Goal: Information Seeking & Learning: Compare options

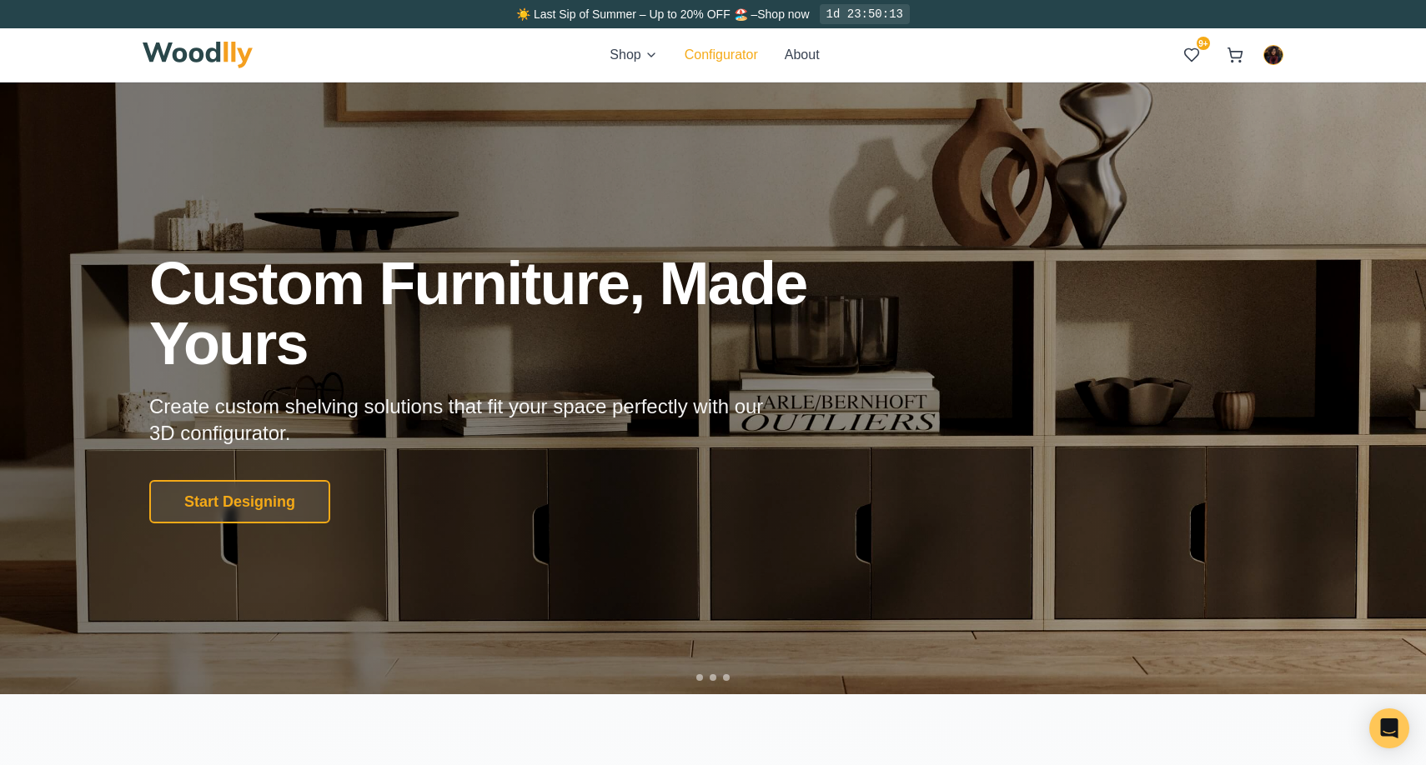
click at [726, 48] on button "Configurator" at bounding box center [721, 55] width 73 height 20
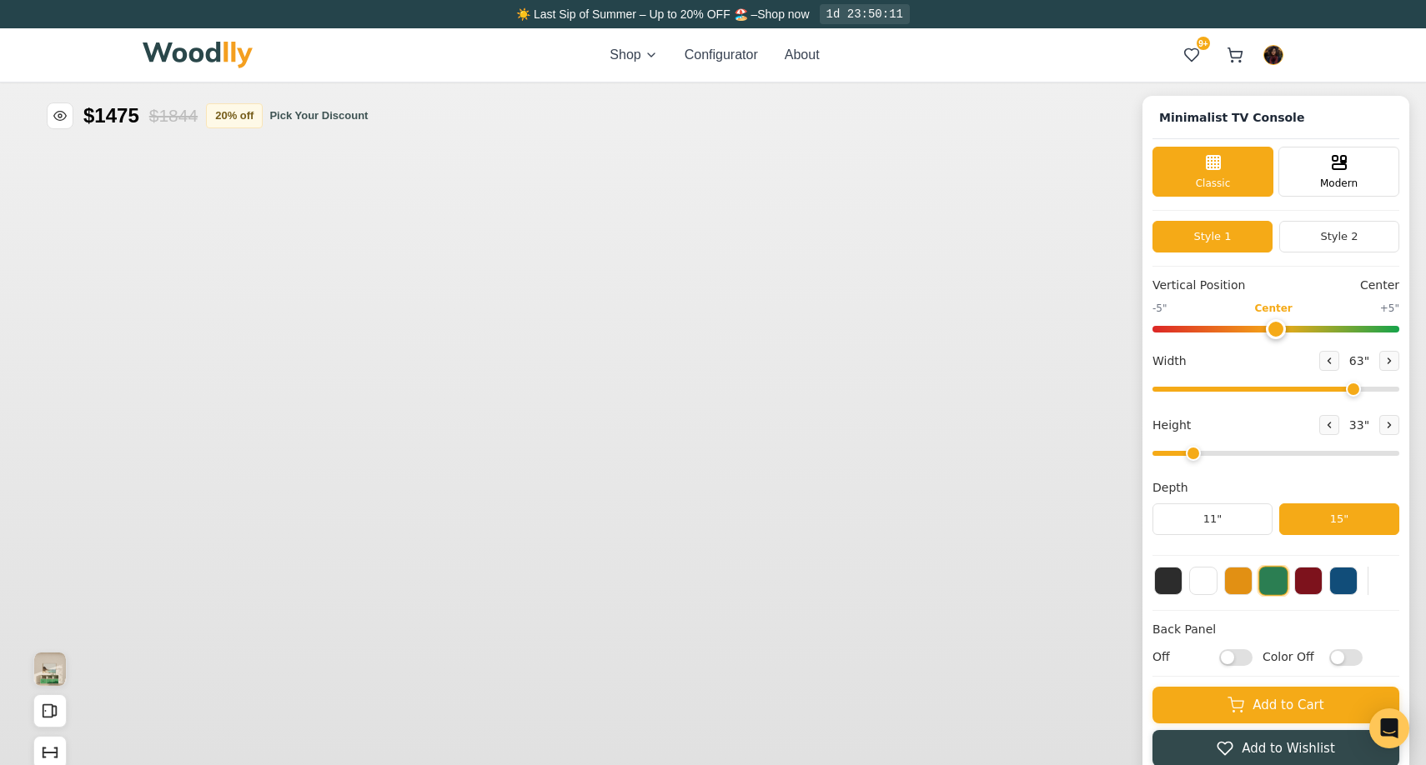
type input "63"
type input "2"
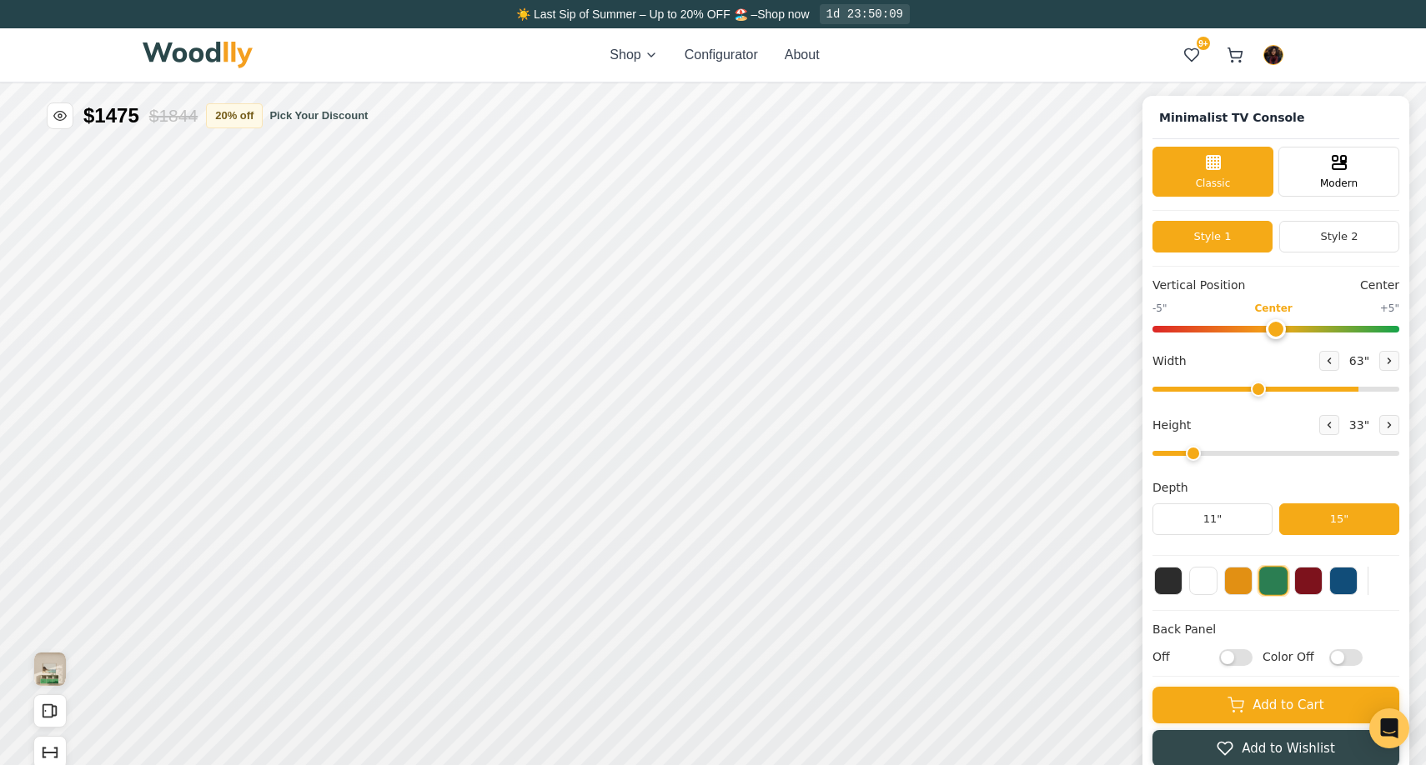
click at [1257, 389] on input "range" at bounding box center [1275, 389] width 247 height 5
click at [1235, 389] on input "range" at bounding box center [1275, 389] width 247 height 5
click at [1325, 364] on icon at bounding box center [1329, 361] width 10 height 10
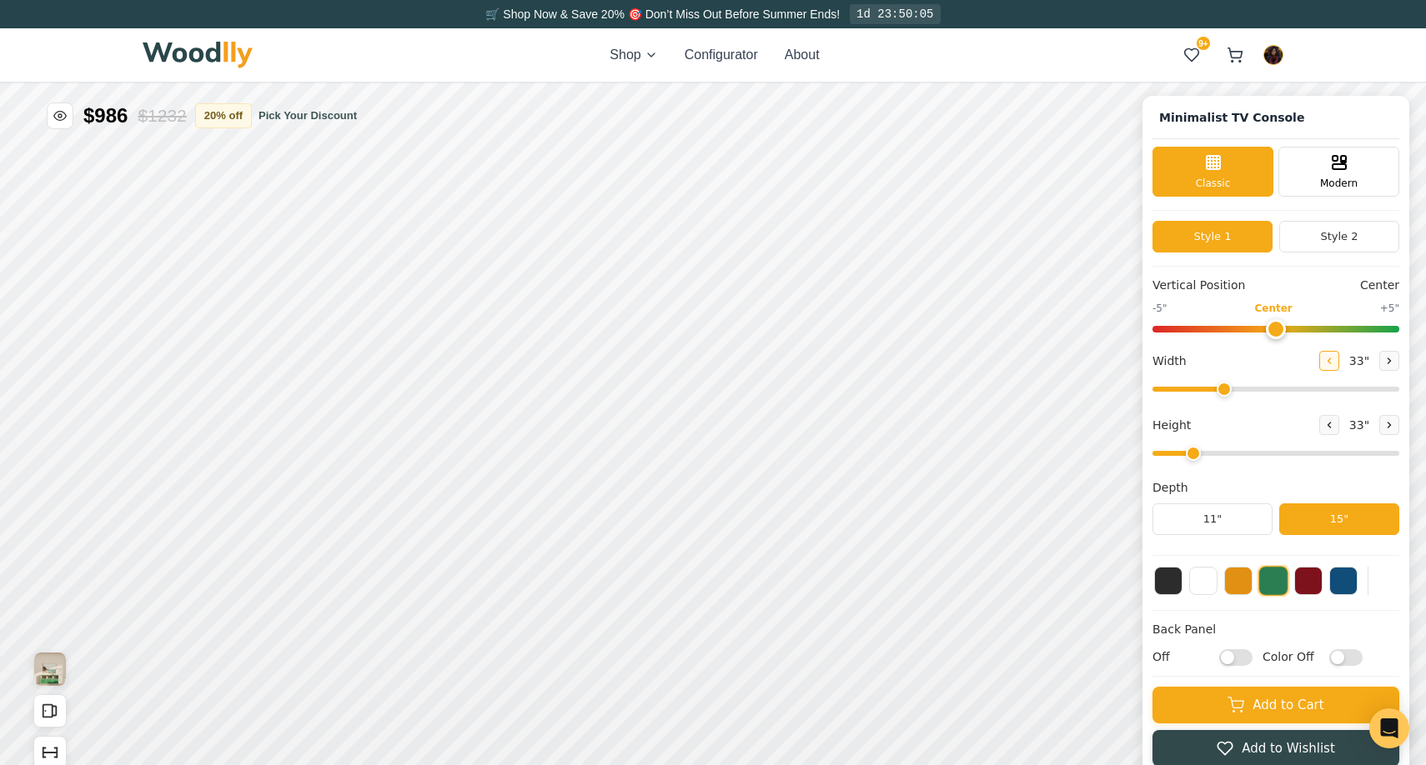
click at [1325, 364] on icon at bounding box center [1329, 361] width 10 height 10
type input "30"
click at [1383, 425] on button at bounding box center [1389, 425] width 20 height 20
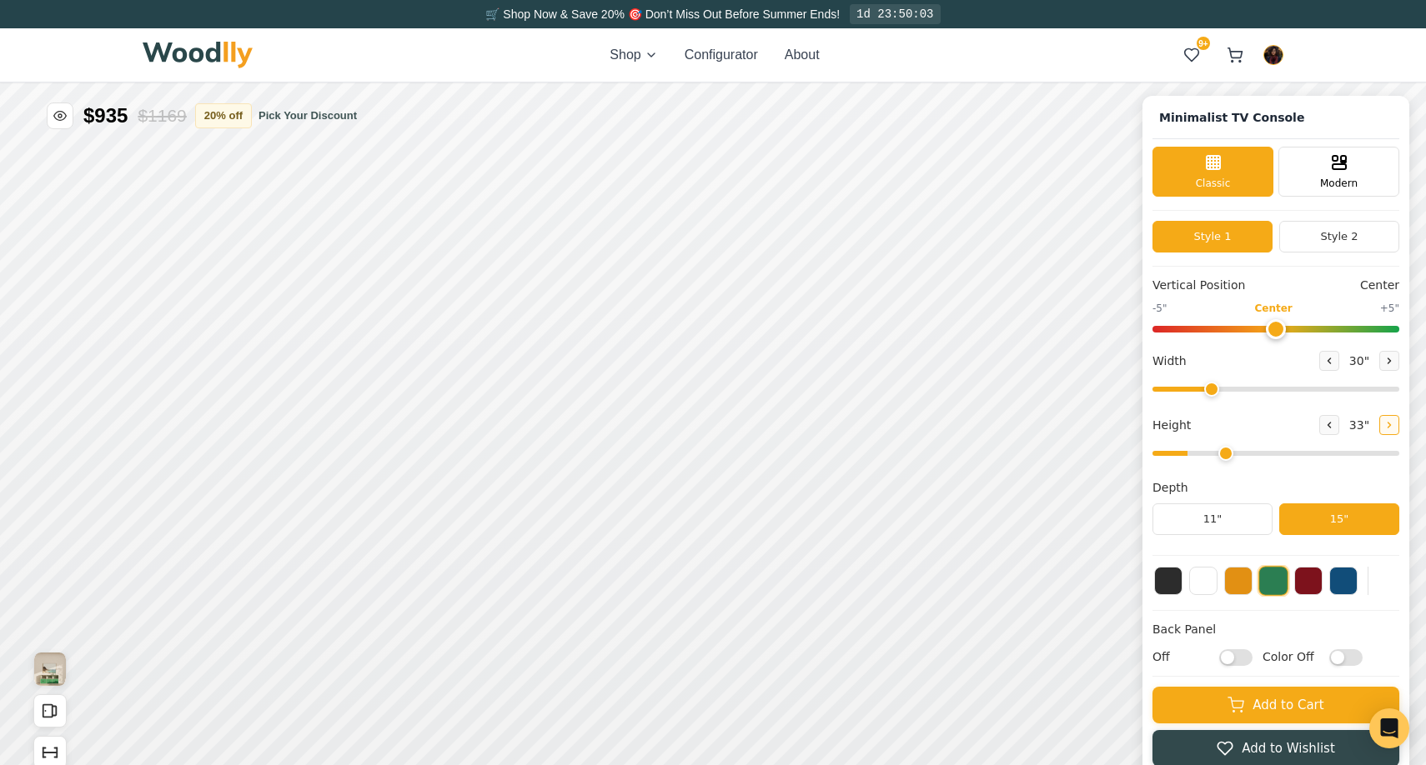
click at [1383, 425] on button at bounding box center [1389, 425] width 20 height 20
type input "4"
click at [1177, 584] on button at bounding box center [1168, 579] width 28 height 28
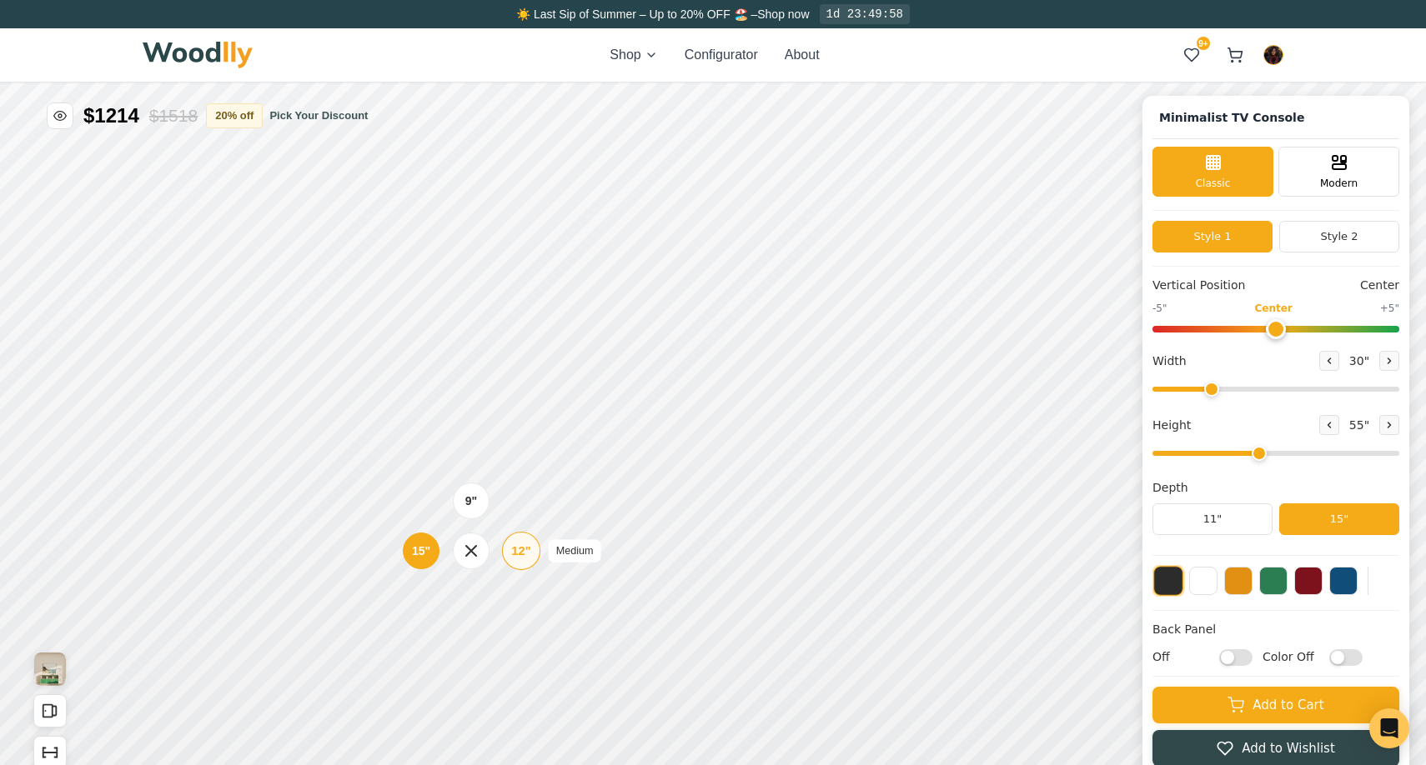
click at [516, 552] on div "12"" at bounding box center [520, 551] width 19 height 18
click at [469, 408] on div "9"" at bounding box center [467, 413] width 13 height 18
click at [497, 402] on div "12" Medium" at bounding box center [511, 400] width 38 height 38
click at [1223, 751] on icon at bounding box center [1224, 746] width 14 height 13
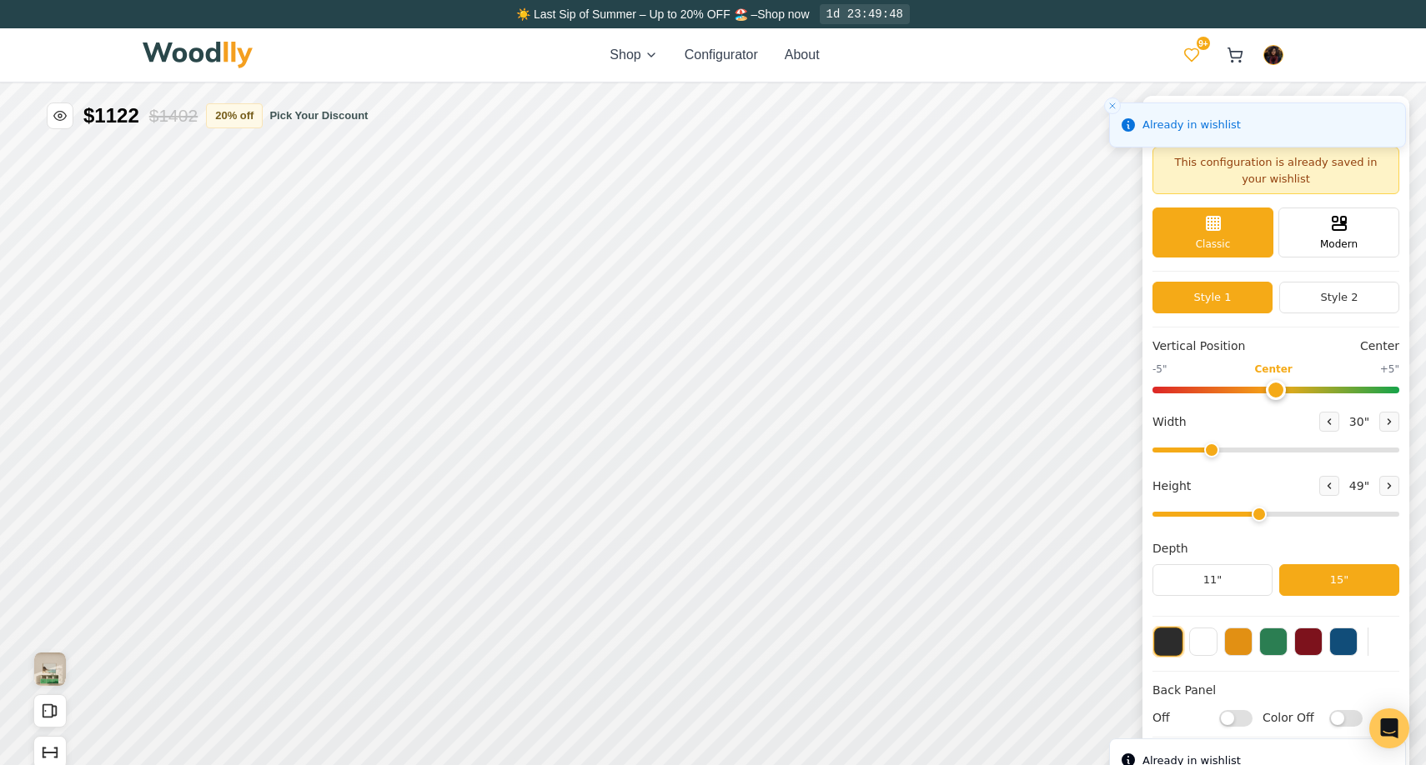
click at [1188, 59] on icon at bounding box center [1192, 55] width 14 height 13
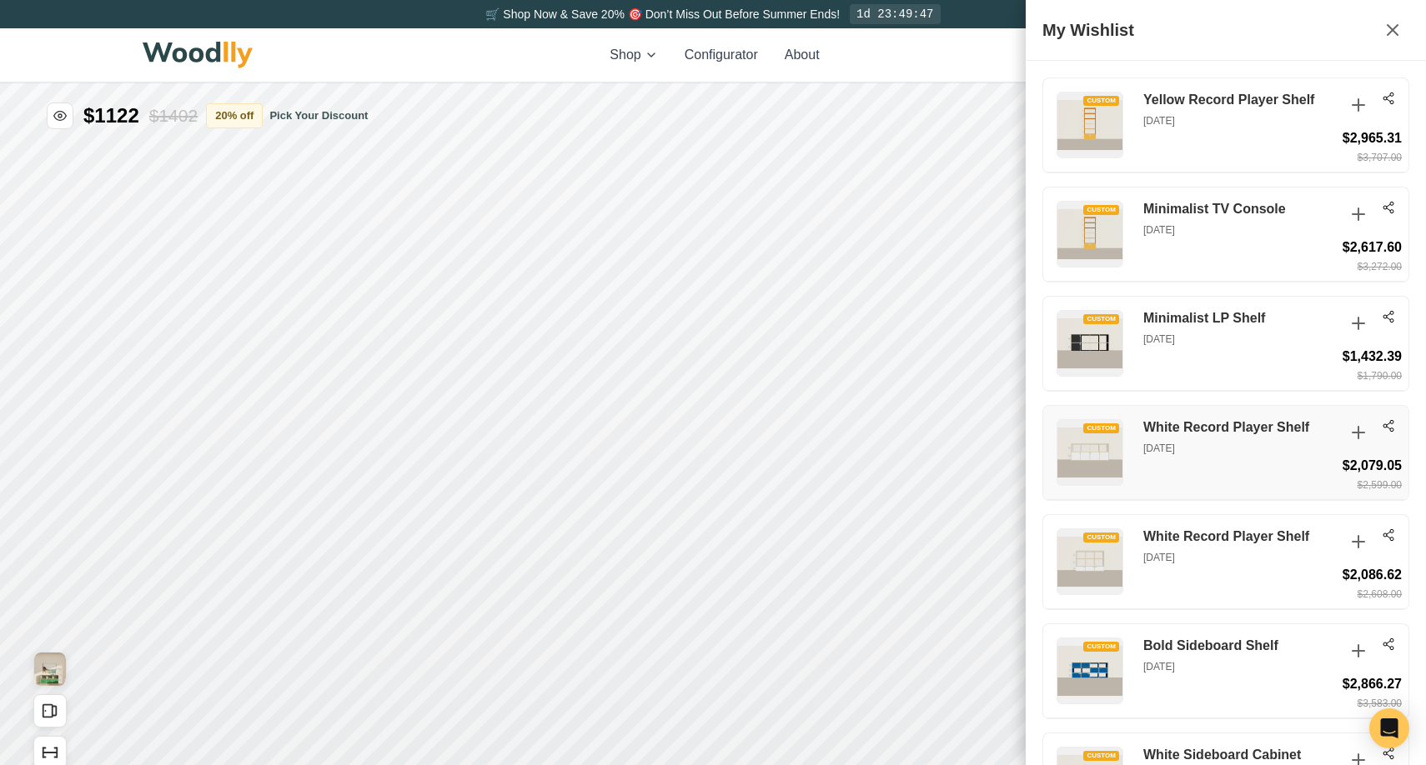
scroll to position [1391, 0]
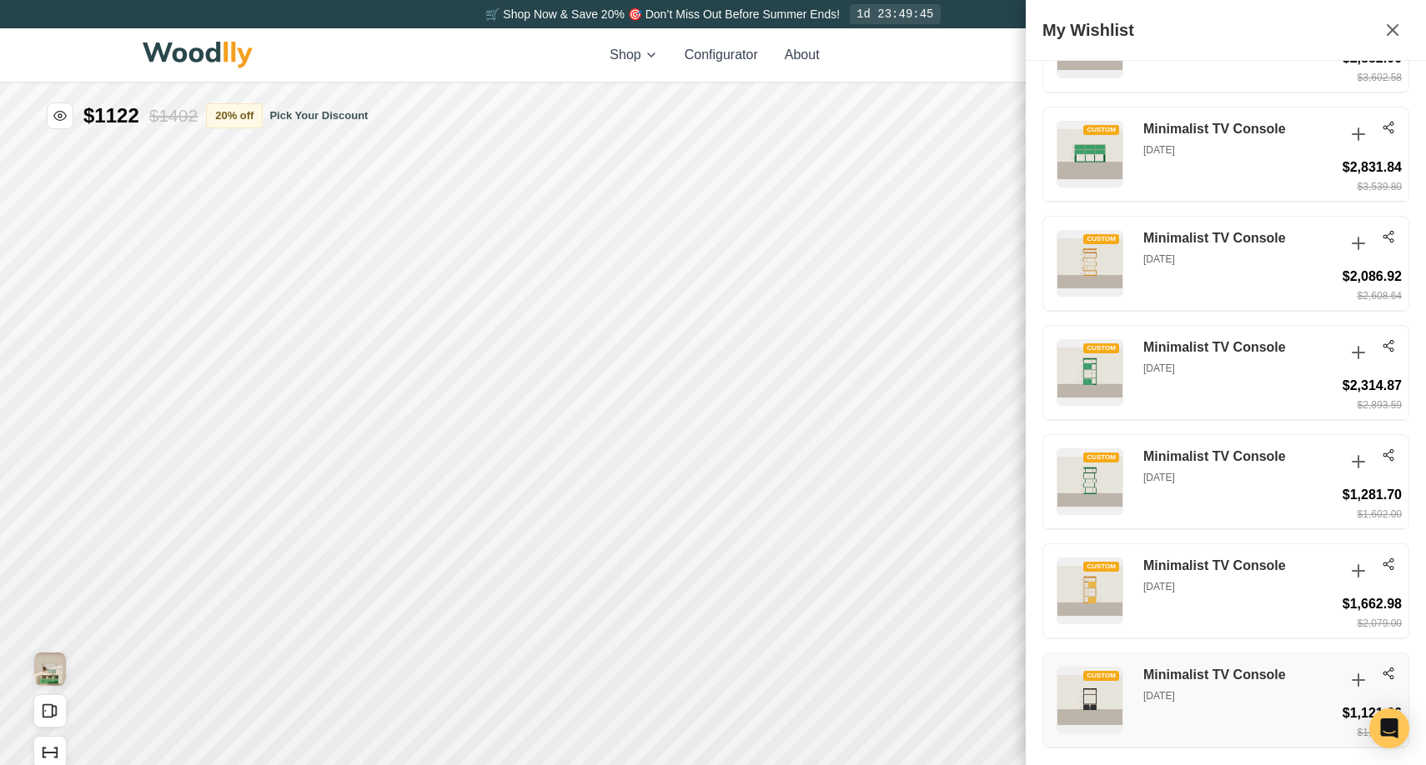
click at [1387, 673] on icon at bounding box center [1388, 673] width 13 height 13
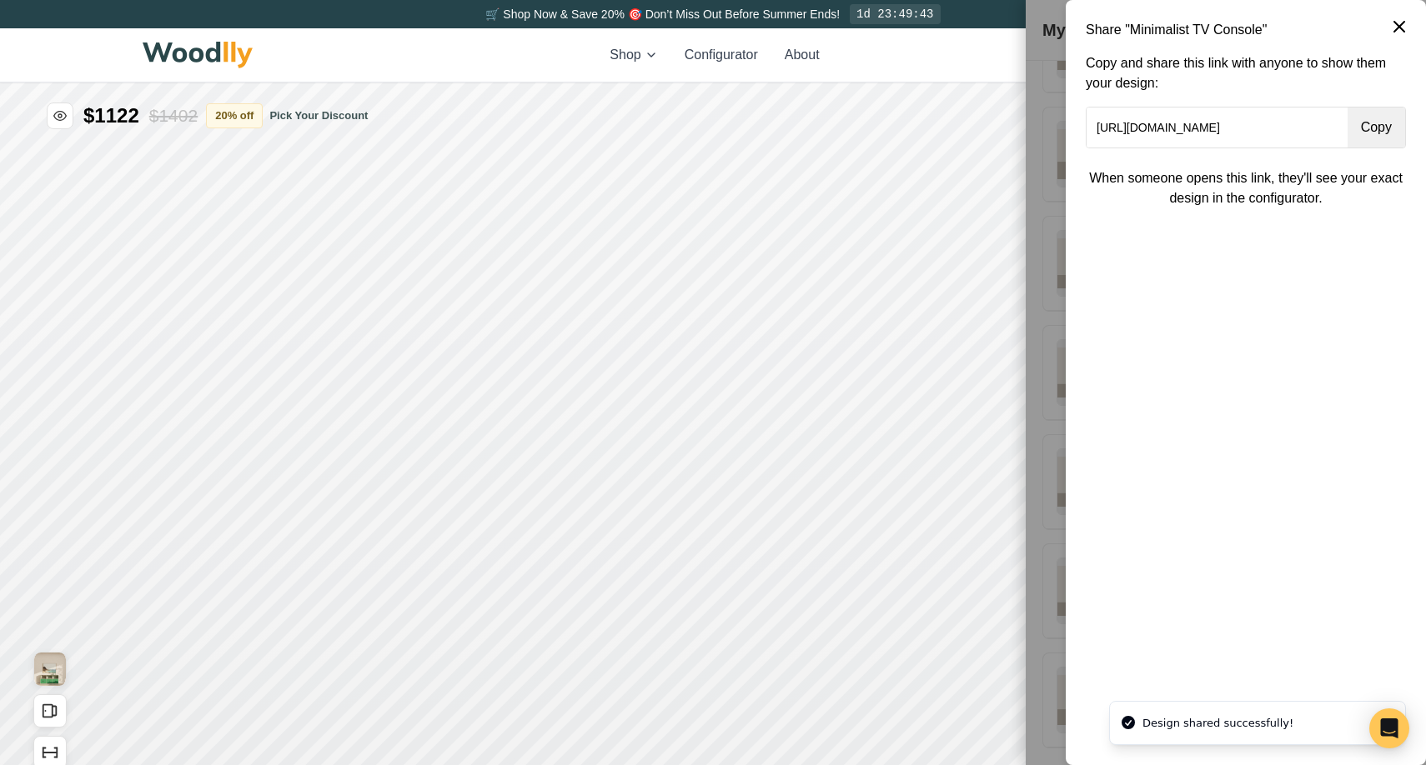
click at [1367, 132] on button "Copy" at bounding box center [1376, 128] width 58 height 40
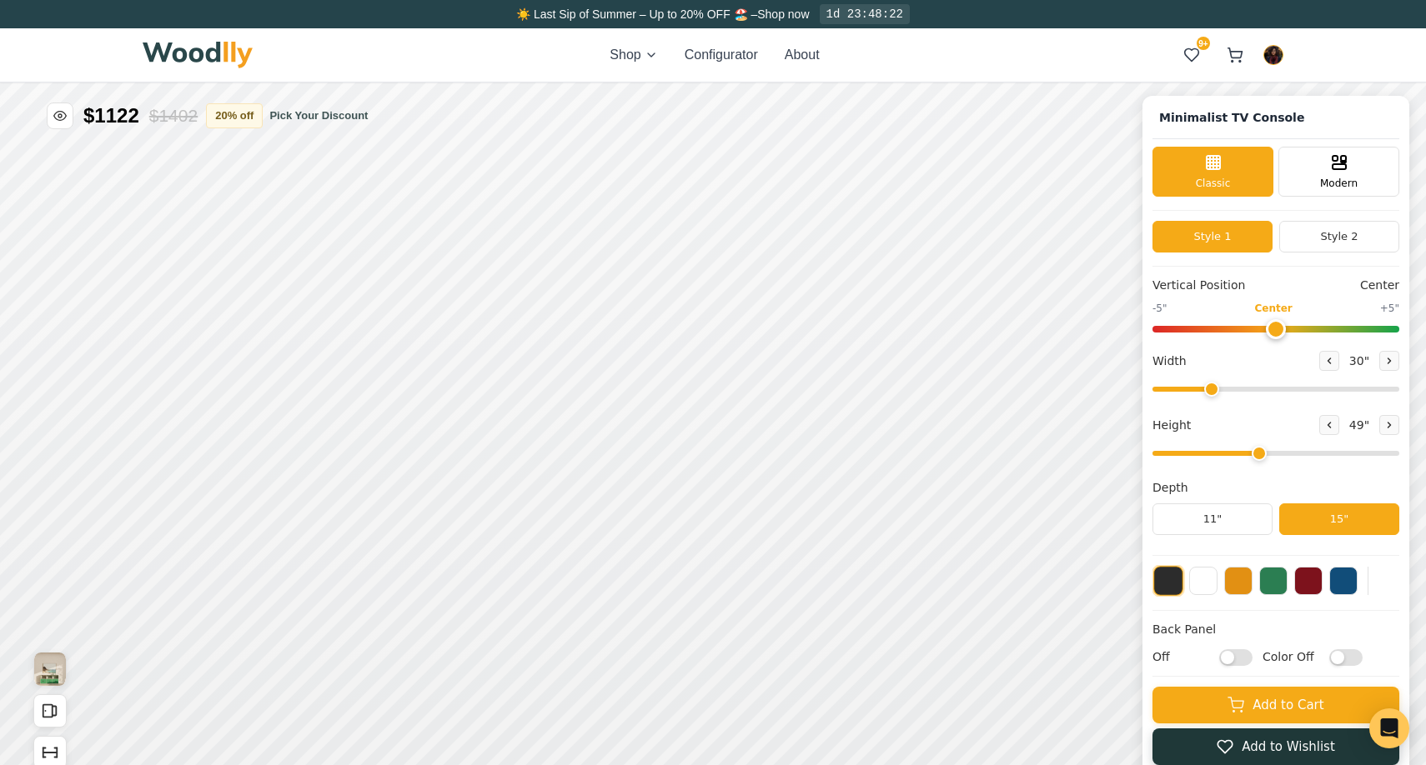
click at [1247, 756] on button "Add to Wishlist" at bounding box center [1275, 747] width 247 height 37
click at [1192, 53] on icon at bounding box center [1191, 55] width 17 height 17
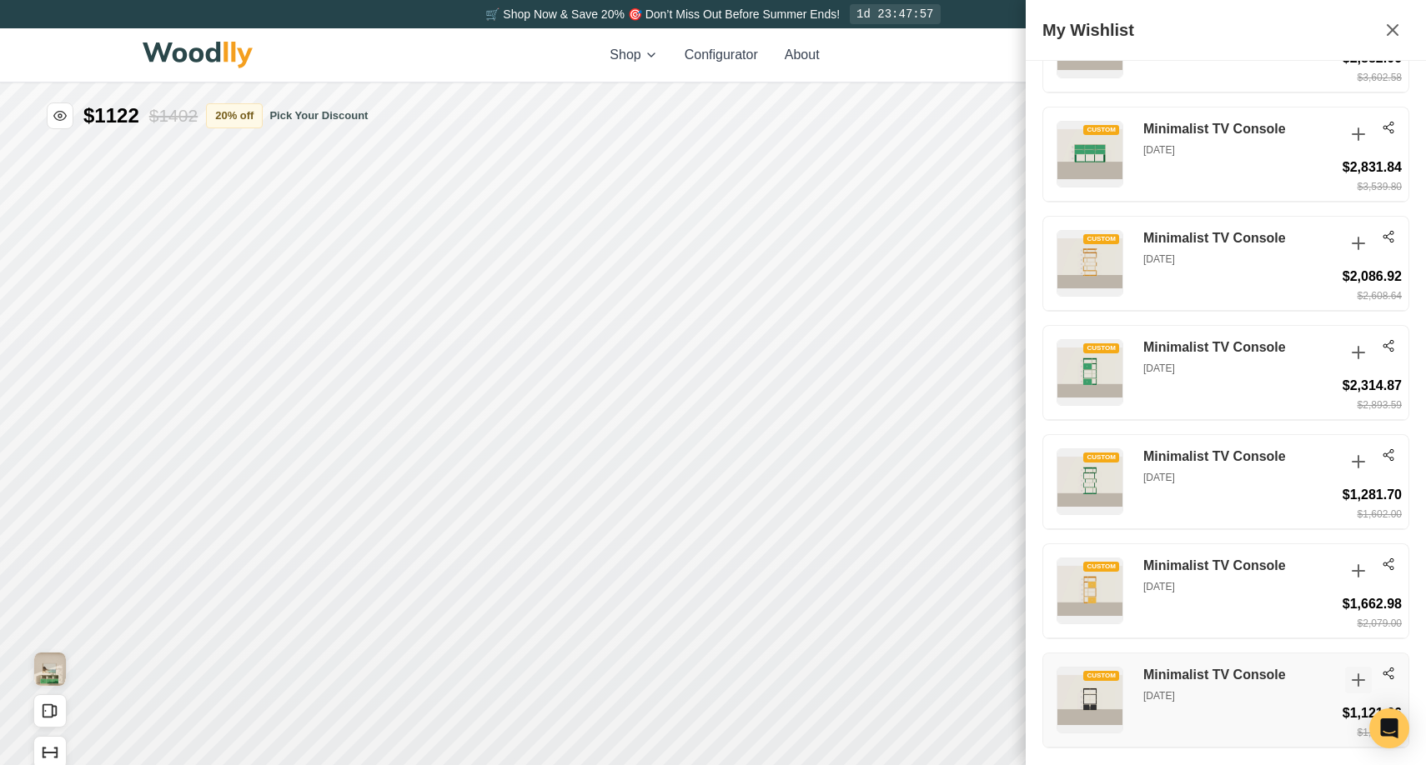
click at [1357, 678] on icon at bounding box center [1358, 680] width 20 height 20
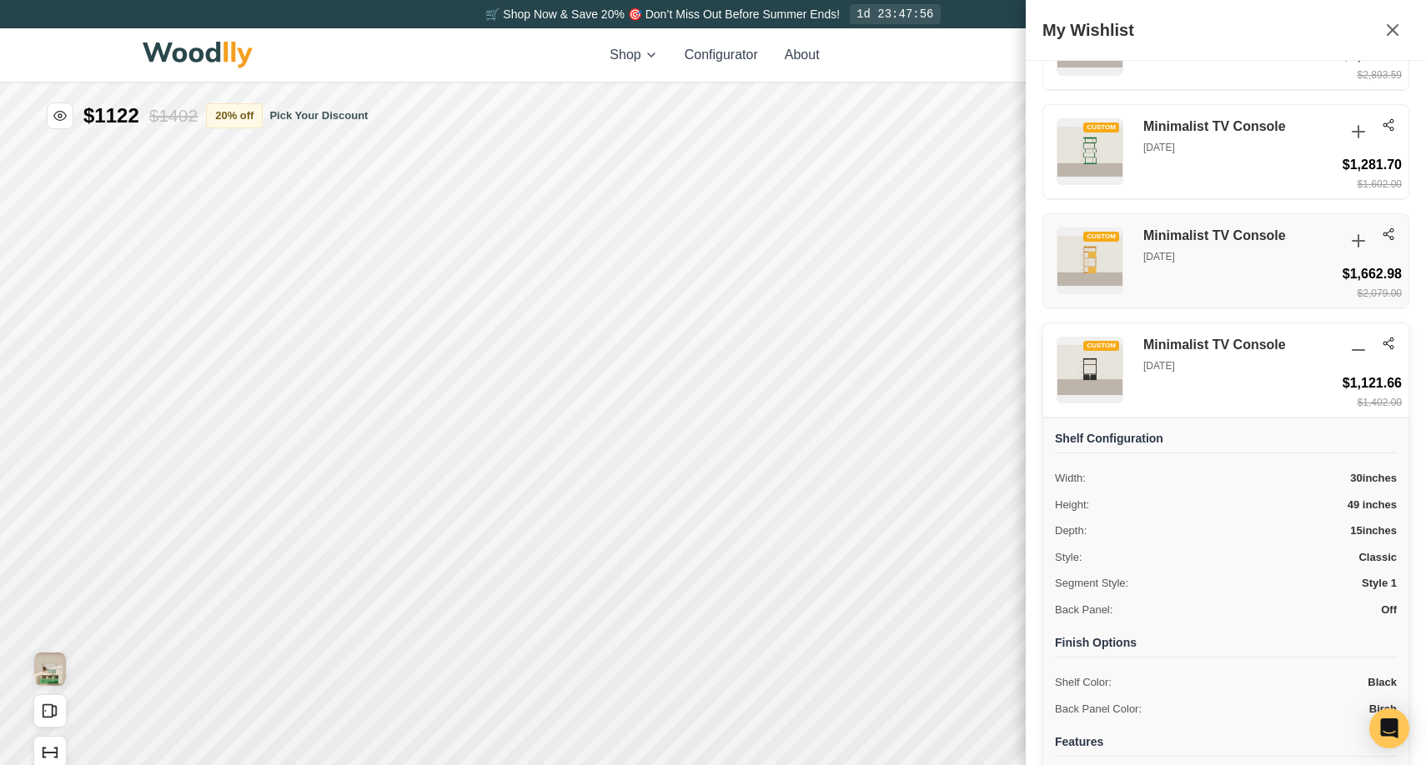
scroll to position [1963, 0]
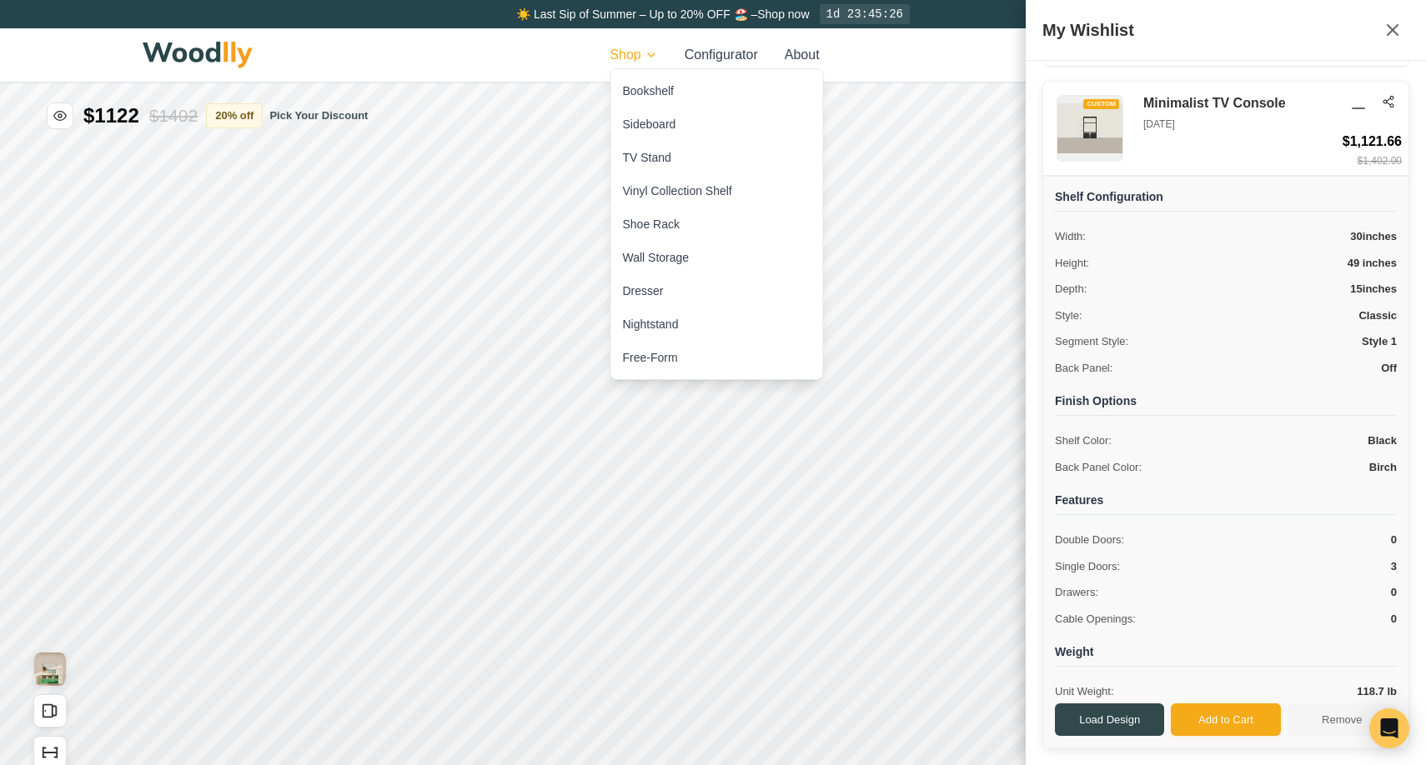
click at [628, 55] on html "☀️ Last Sip of Summer – Up to 20% OFF 🏖️ – Shop now 1d 23:45:26 Shop Configurat…" at bounding box center [713, 382] width 1426 height 765
click at [652, 93] on div "Bookshelf" at bounding box center [648, 91] width 51 height 17
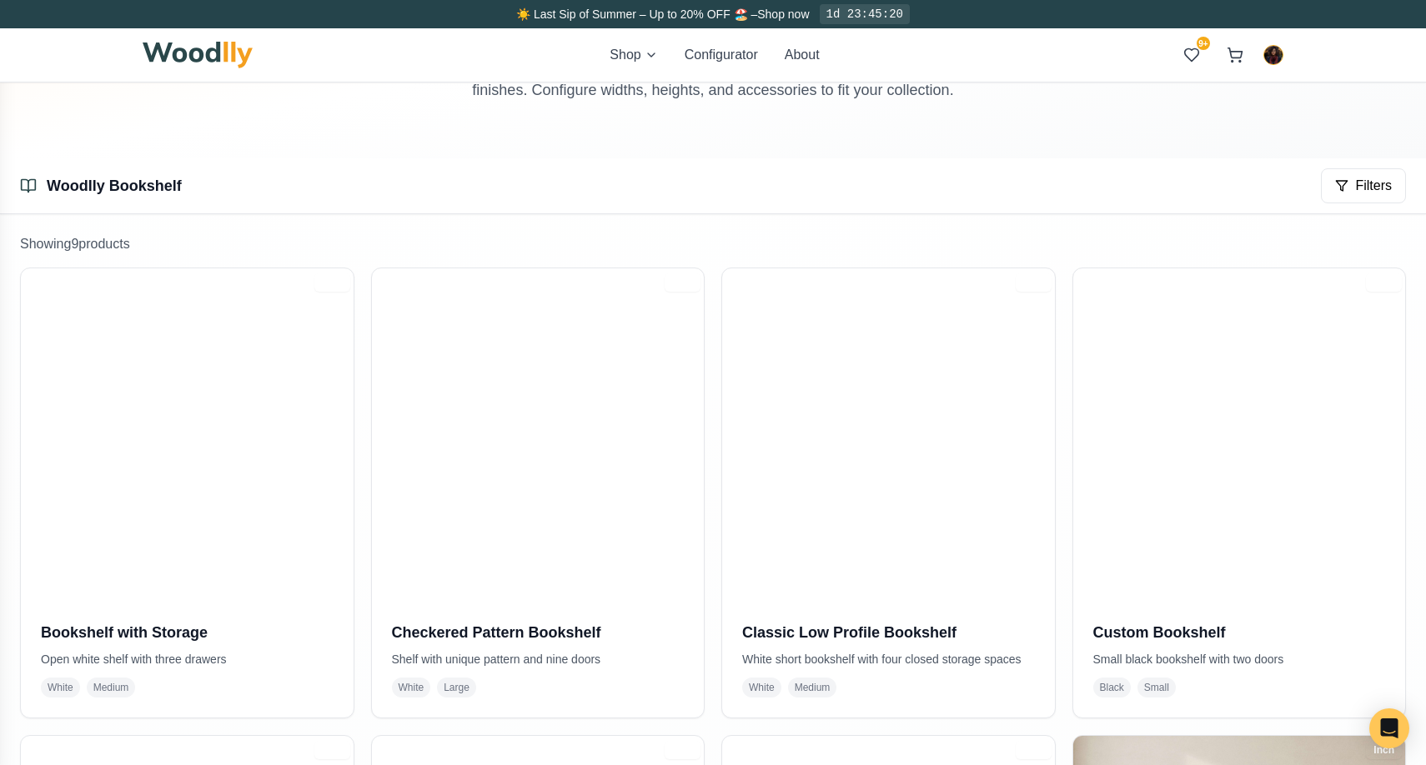
scroll to position [183, 0]
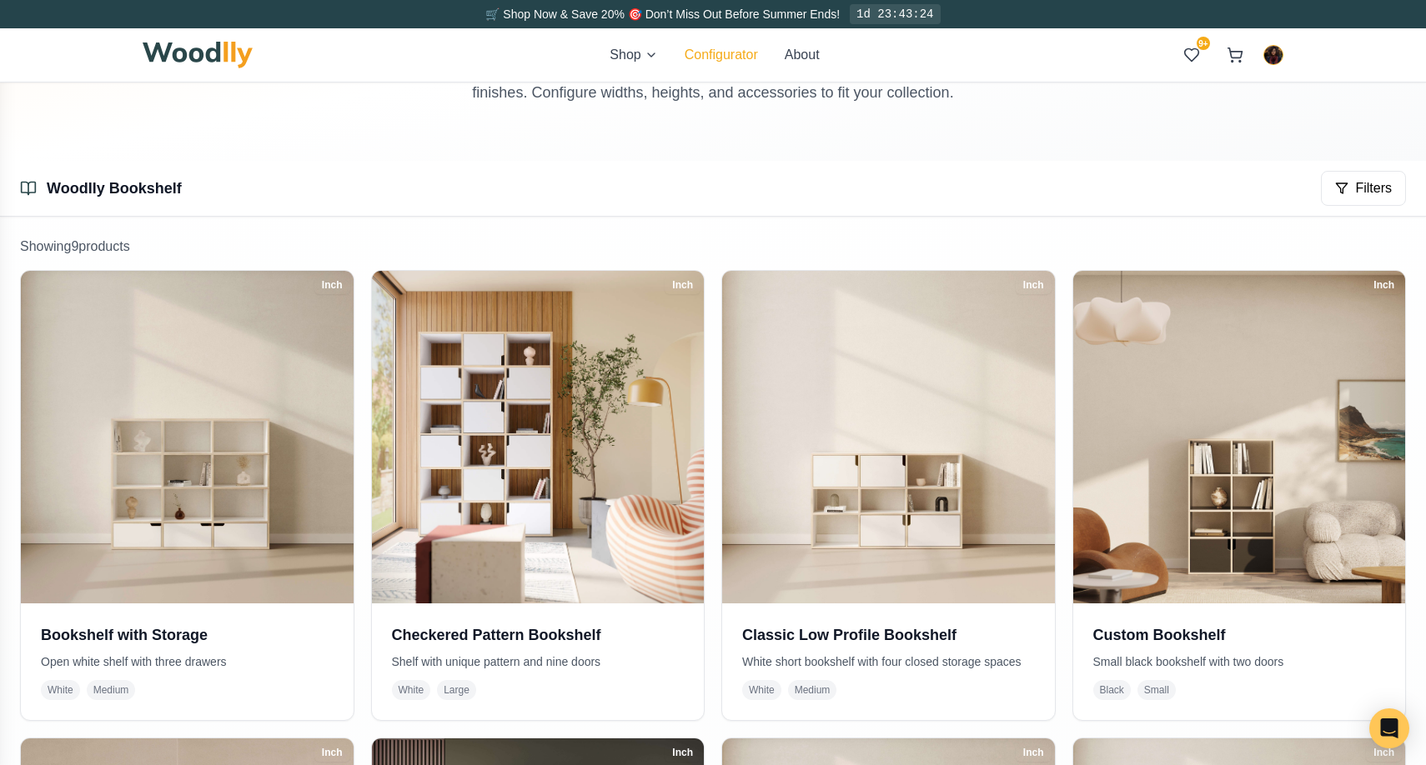
click at [724, 51] on button "Configurator" at bounding box center [721, 55] width 73 height 20
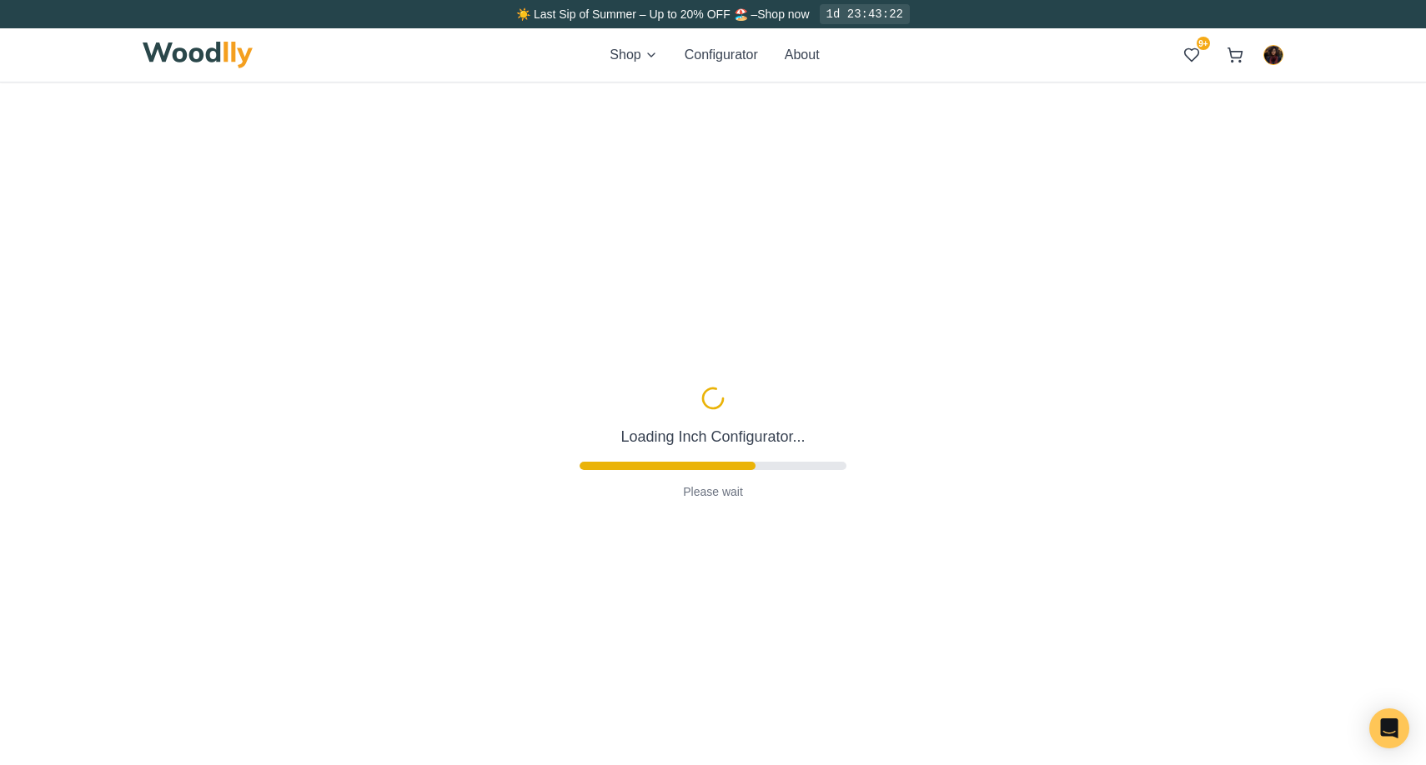
type input "63"
type input "2"
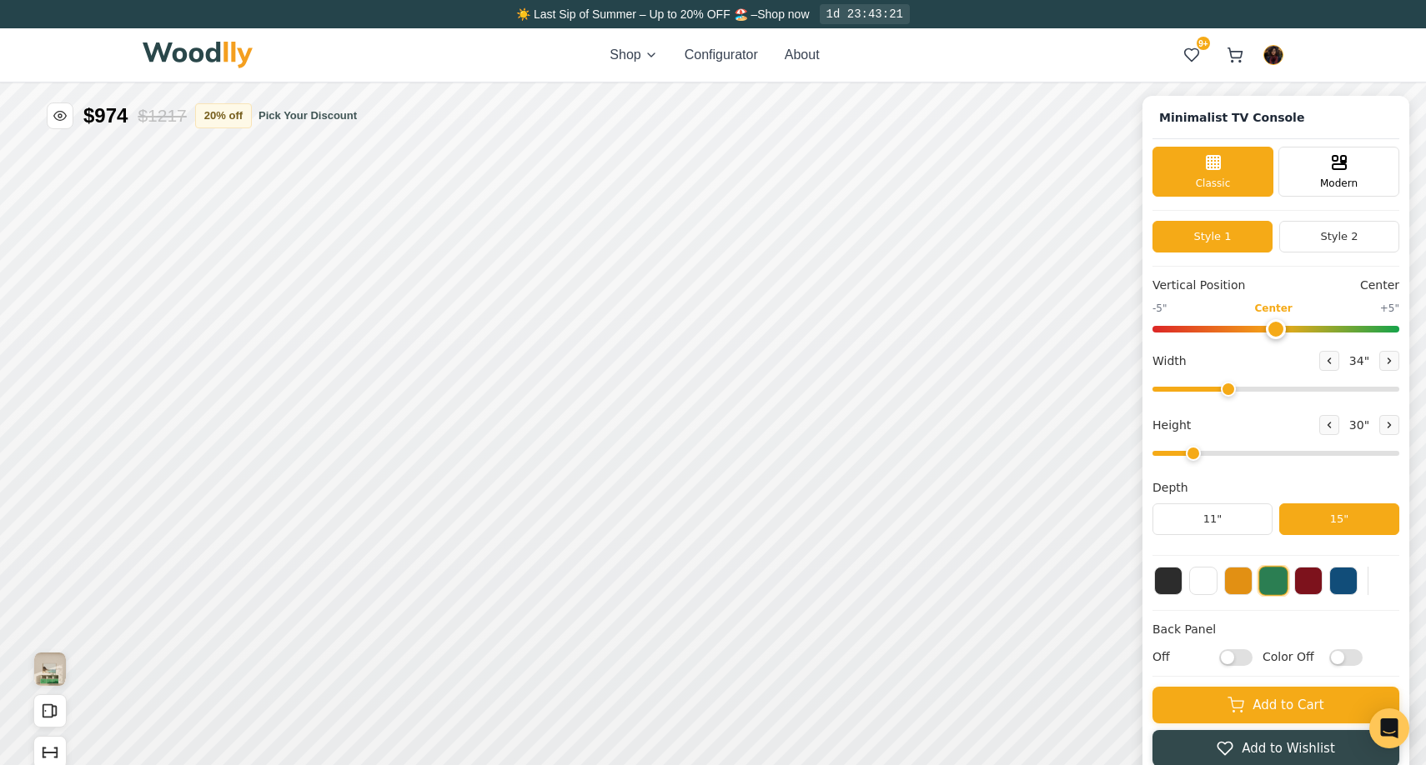
type input "34"
click at [1227, 387] on input "range" at bounding box center [1275, 389] width 247 height 5
click at [1232, 387] on input "range" at bounding box center [1275, 389] width 247 height 5
drag, startPoint x: 1277, startPoint y: 327, endPoint x: 1176, endPoint y: 328, distance: 100.9
type input "-4"
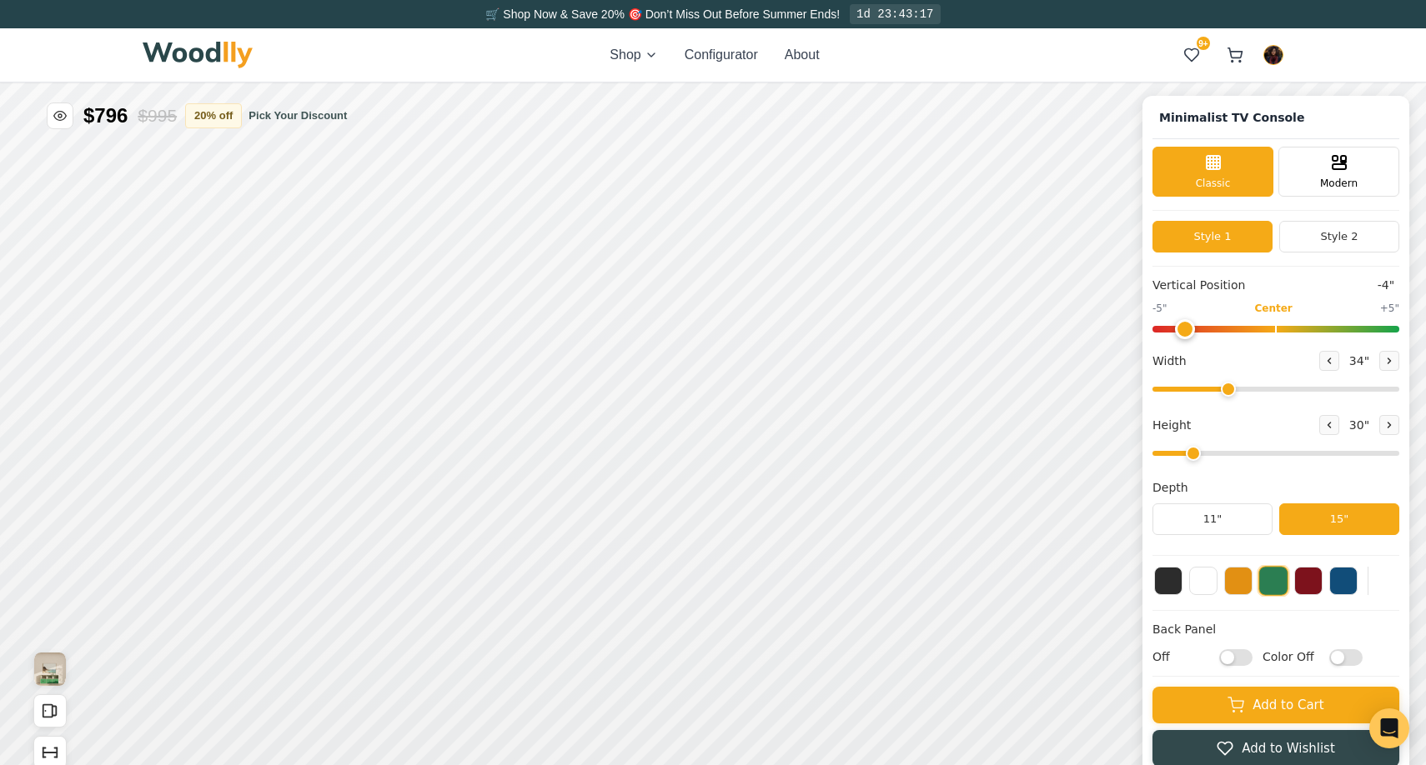
click at [1176, 328] on input "range" at bounding box center [1275, 329] width 247 height 7
click at [1175, 582] on button at bounding box center [1168, 579] width 28 height 28
click at [420, 330] on div "9"" at bounding box center [426, 324] width 13 height 18
click at [1327, 354] on button at bounding box center [1329, 361] width 20 height 20
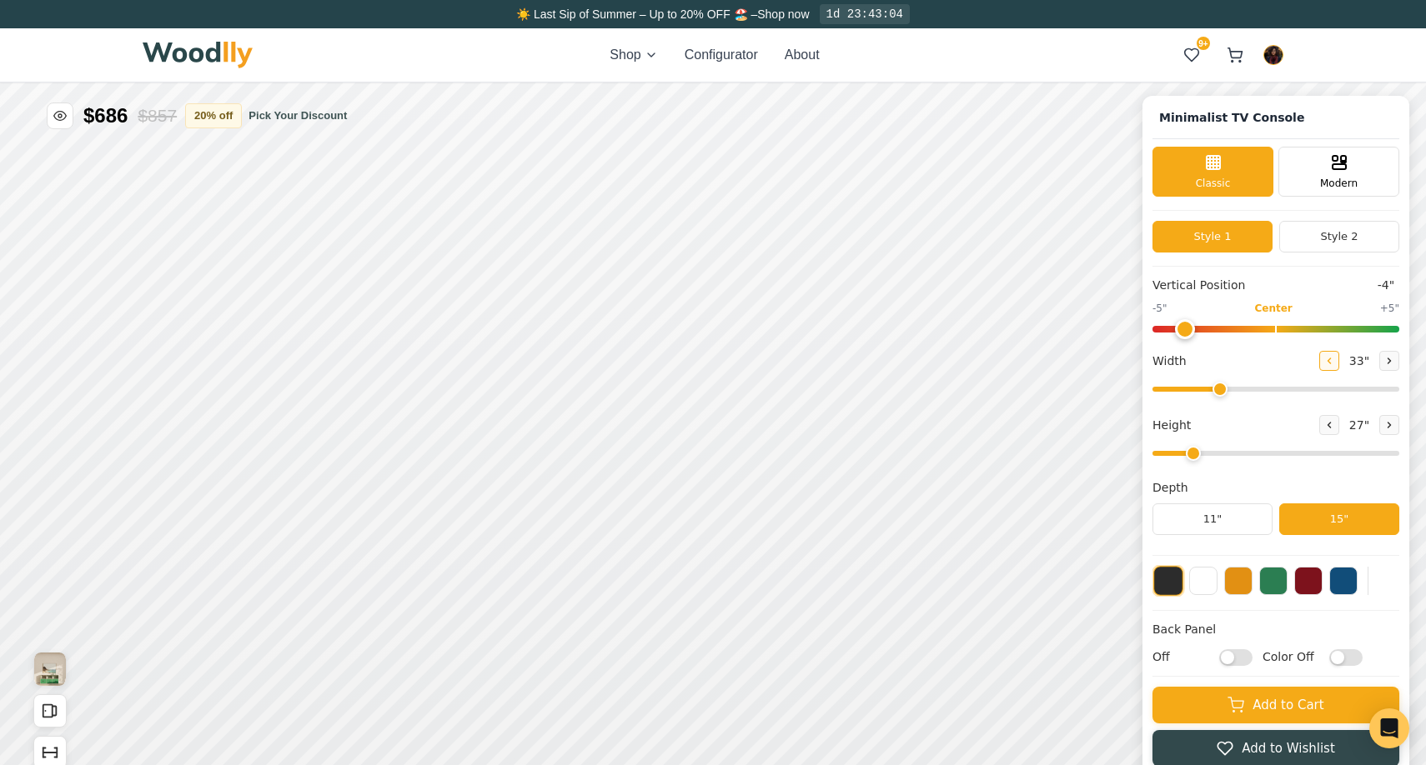
click at [1327, 354] on button at bounding box center [1329, 361] width 20 height 20
type input "29"
drag, startPoint x: 1190, startPoint y: 331, endPoint x: 1101, endPoint y: 330, distance: 89.2
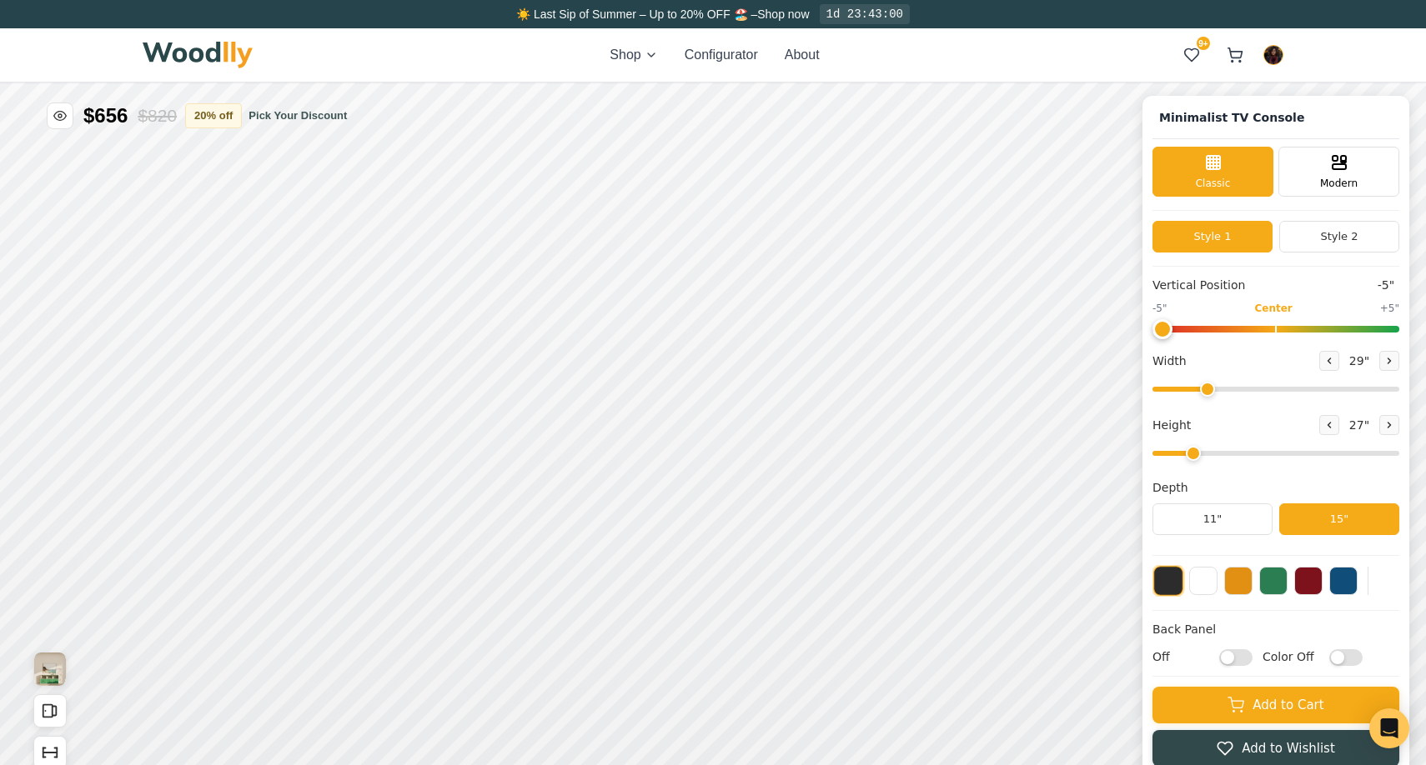
type input "-5"
click at [1152, 330] on input "range" at bounding box center [1275, 329] width 247 height 7
click at [1388, 364] on icon at bounding box center [1389, 361] width 10 height 10
click at [1327, 360] on icon at bounding box center [1329, 361] width 10 height 10
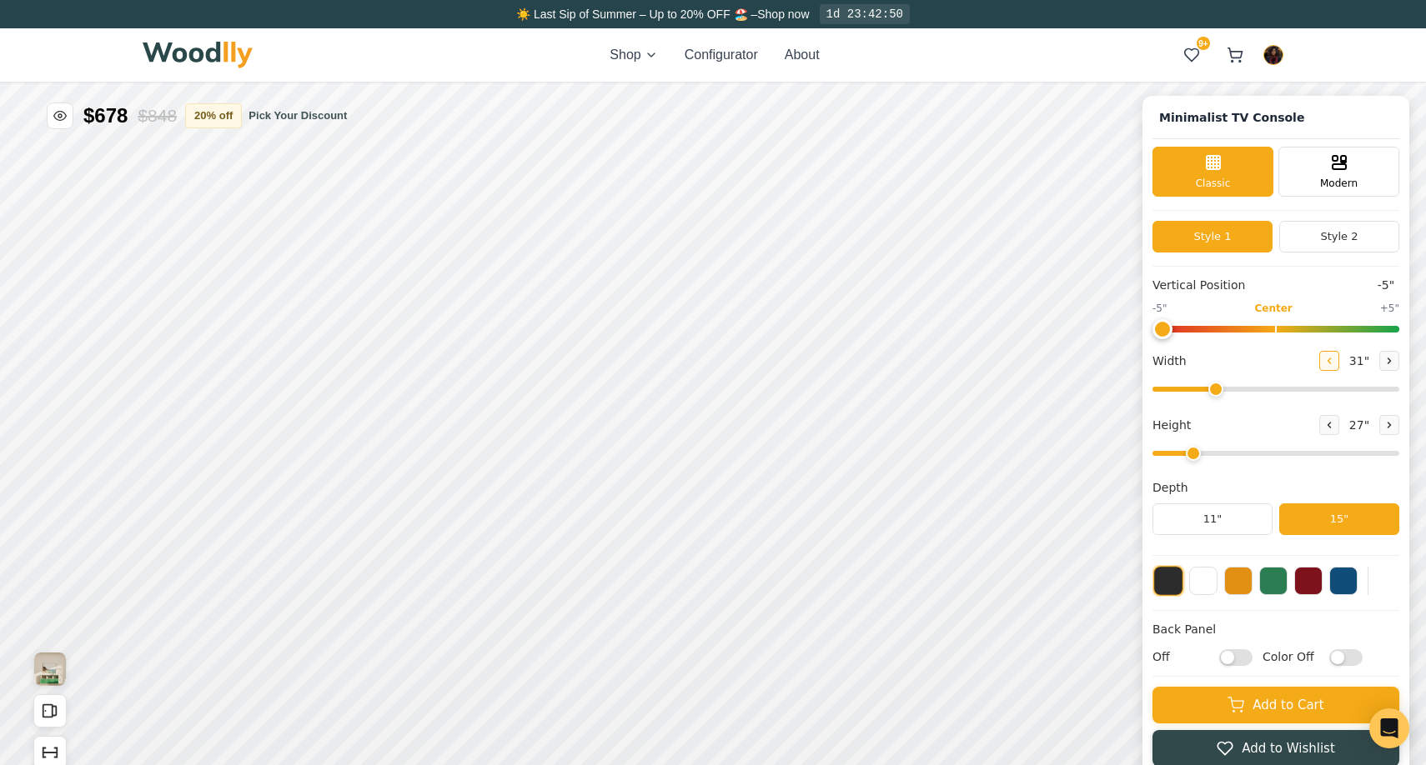
type input "30"
click at [1167, 738] on button "Add to Wishlist" at bounding box center [1275, 747] width 247 height 37
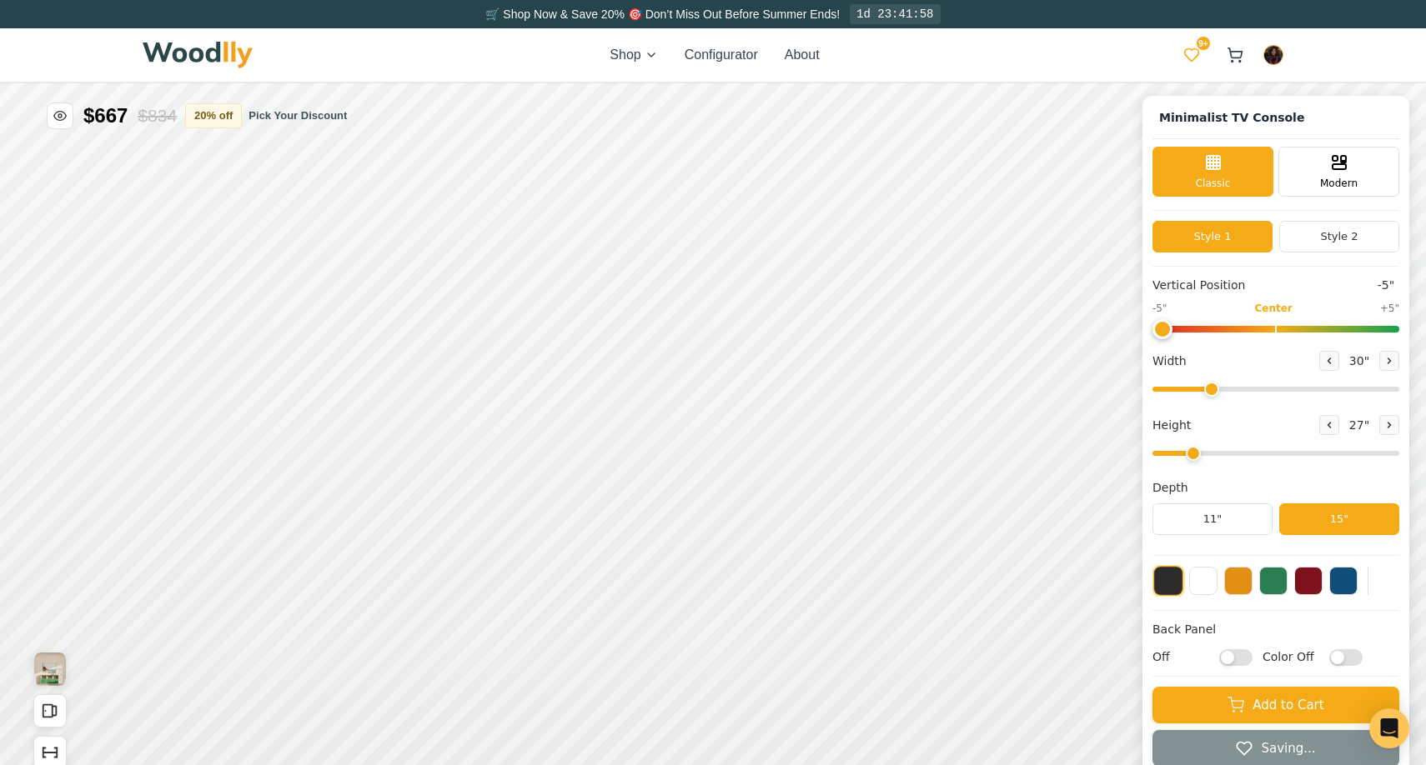
click at [1195, 57] on icon at bounding box center [1192, 55] width 14 height 13
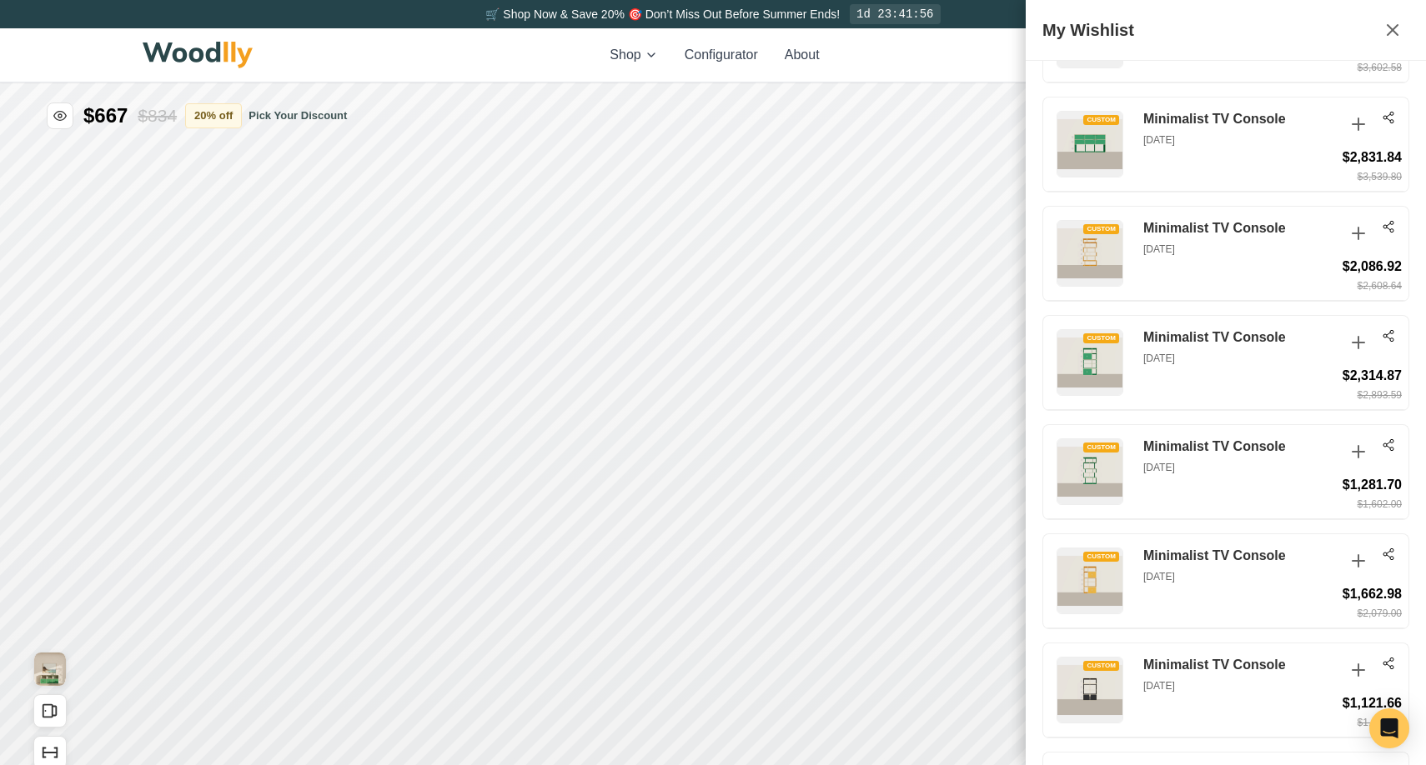
scroll to position [1500, 0]
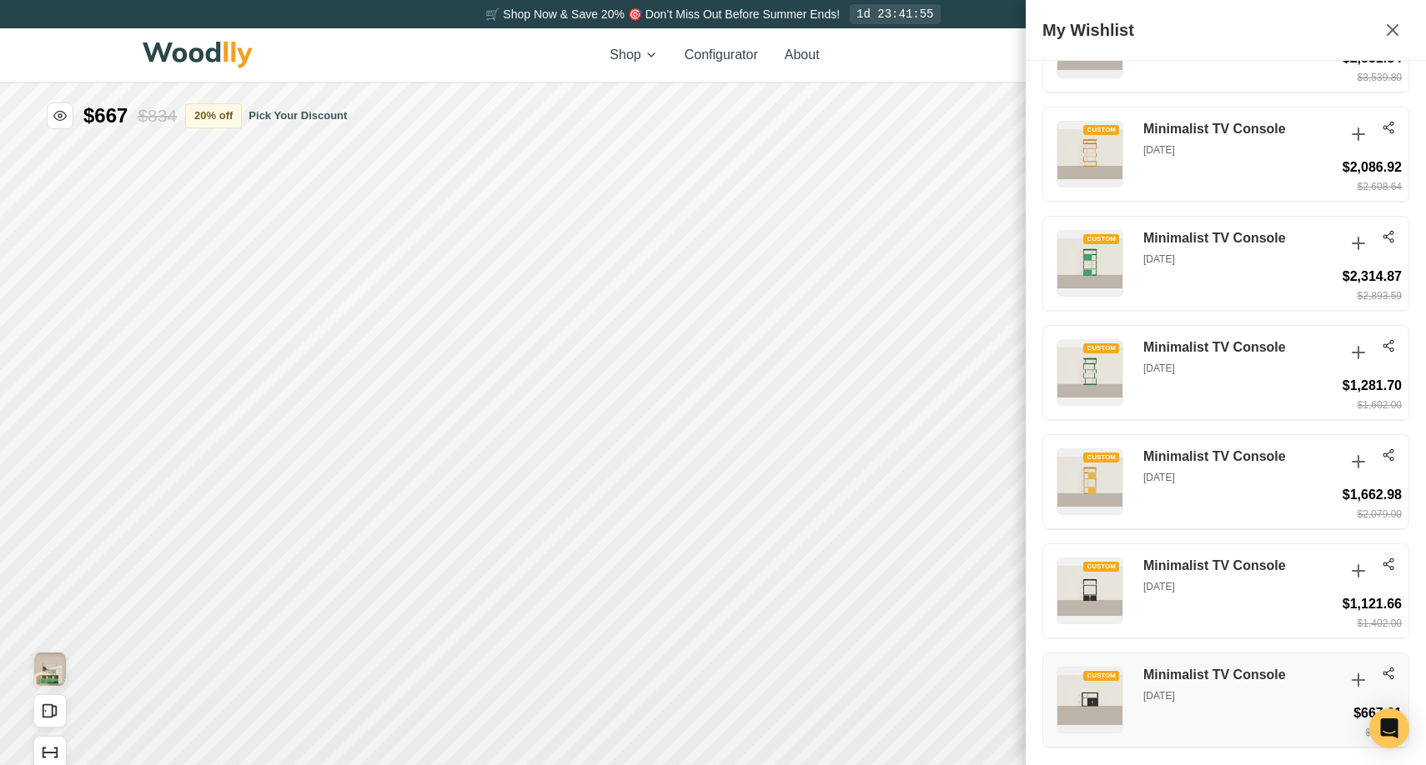
click at [1388, 670] on icon at bounding box center [1388, 673] width 13 height 13
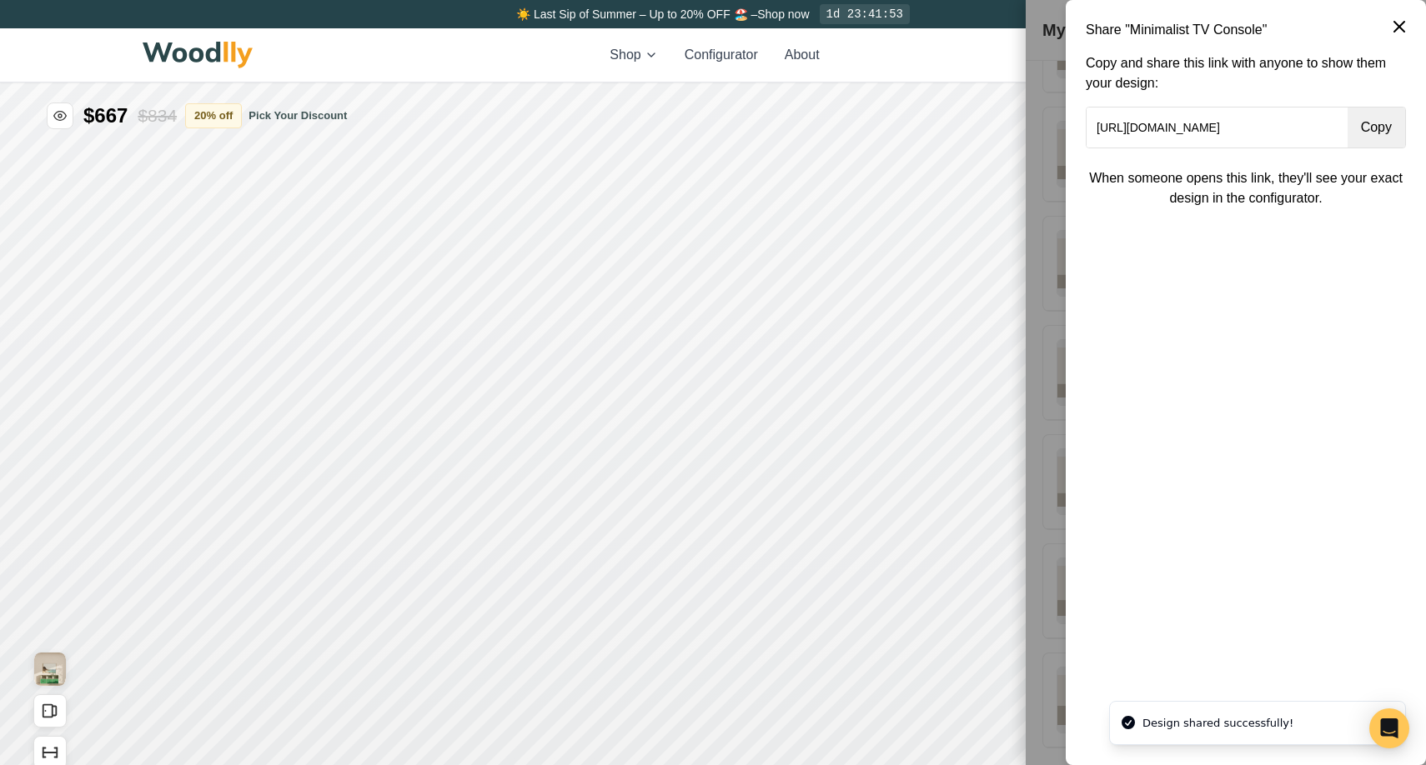
click at [1361, 128] on button "Copy" at bounding box center [1376, 128] width 58 height 40
click at [1401, 21] on icon at bounding box center [1399, 27] width 20 height 20
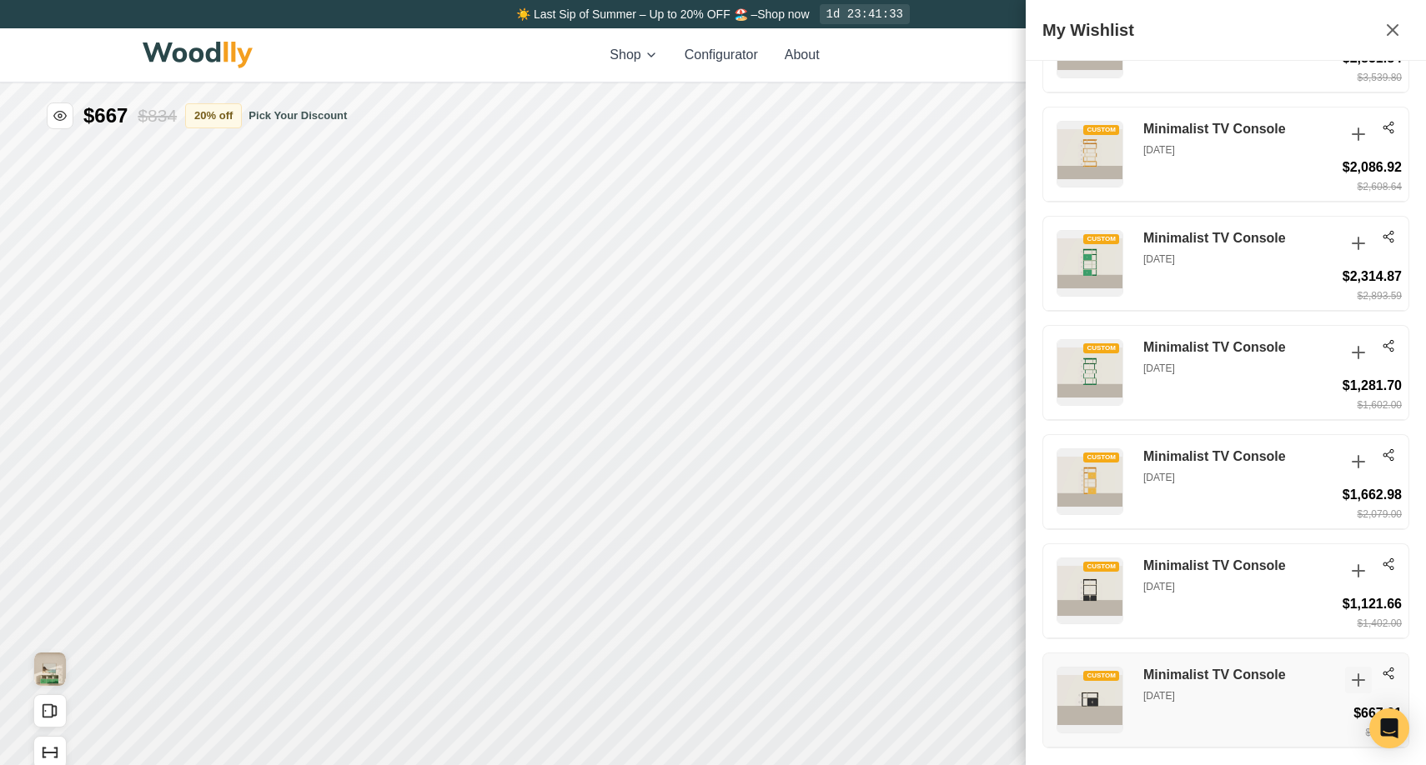
click at [1352, 678] on icon at bounding box center [1358, 680] width 20 height 20
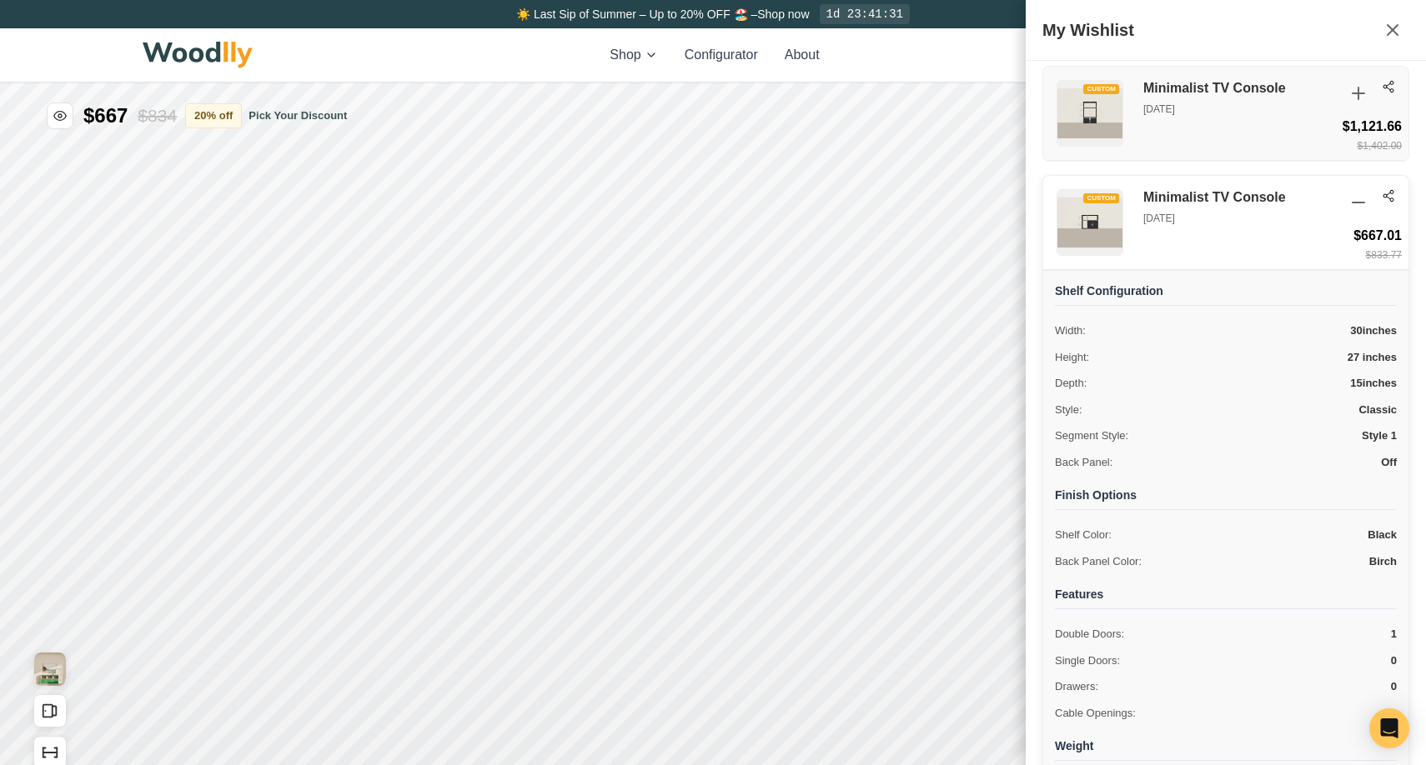
scroll to position [2072, 0]
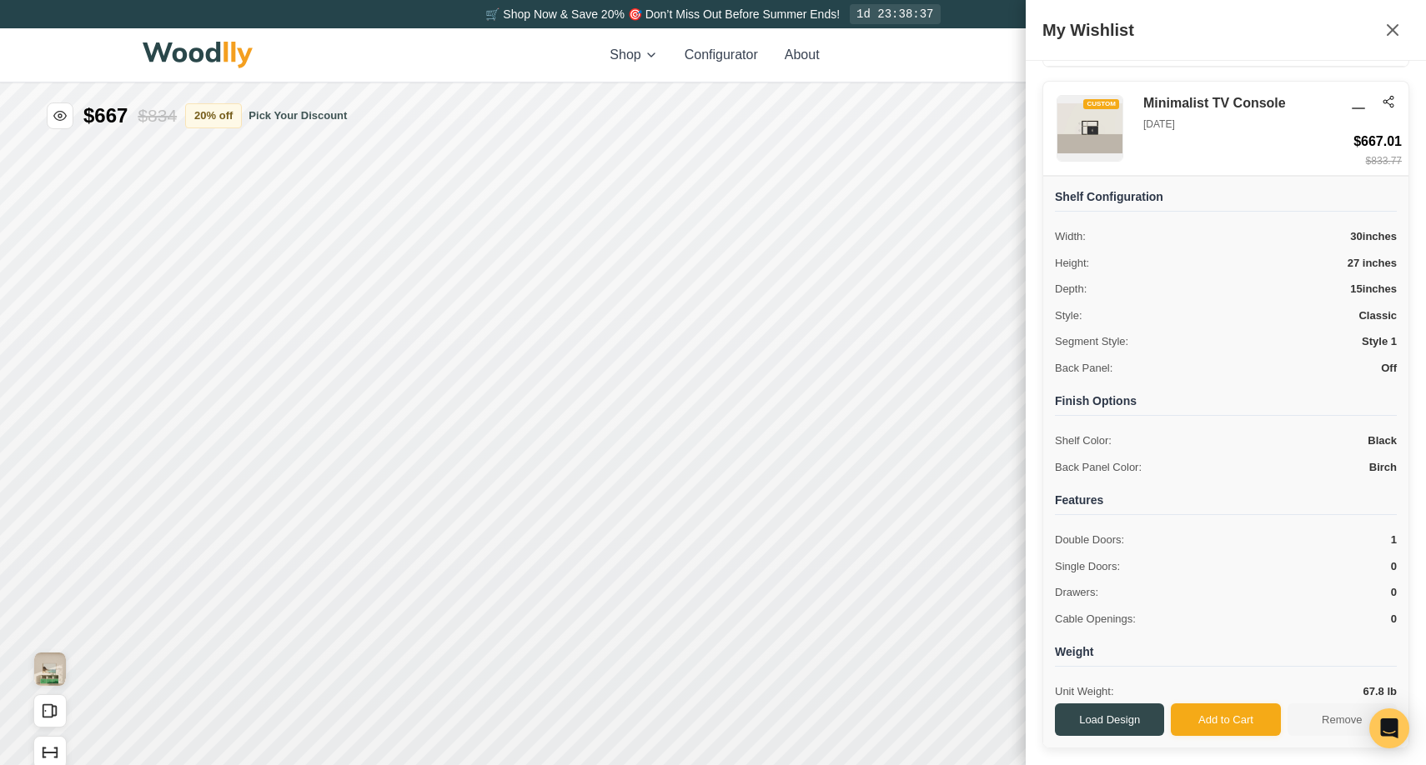
click at [637, 43] on div "Shop Configurator About 9+ 9+" at bounding box center [713, 54] width 1141 height 53
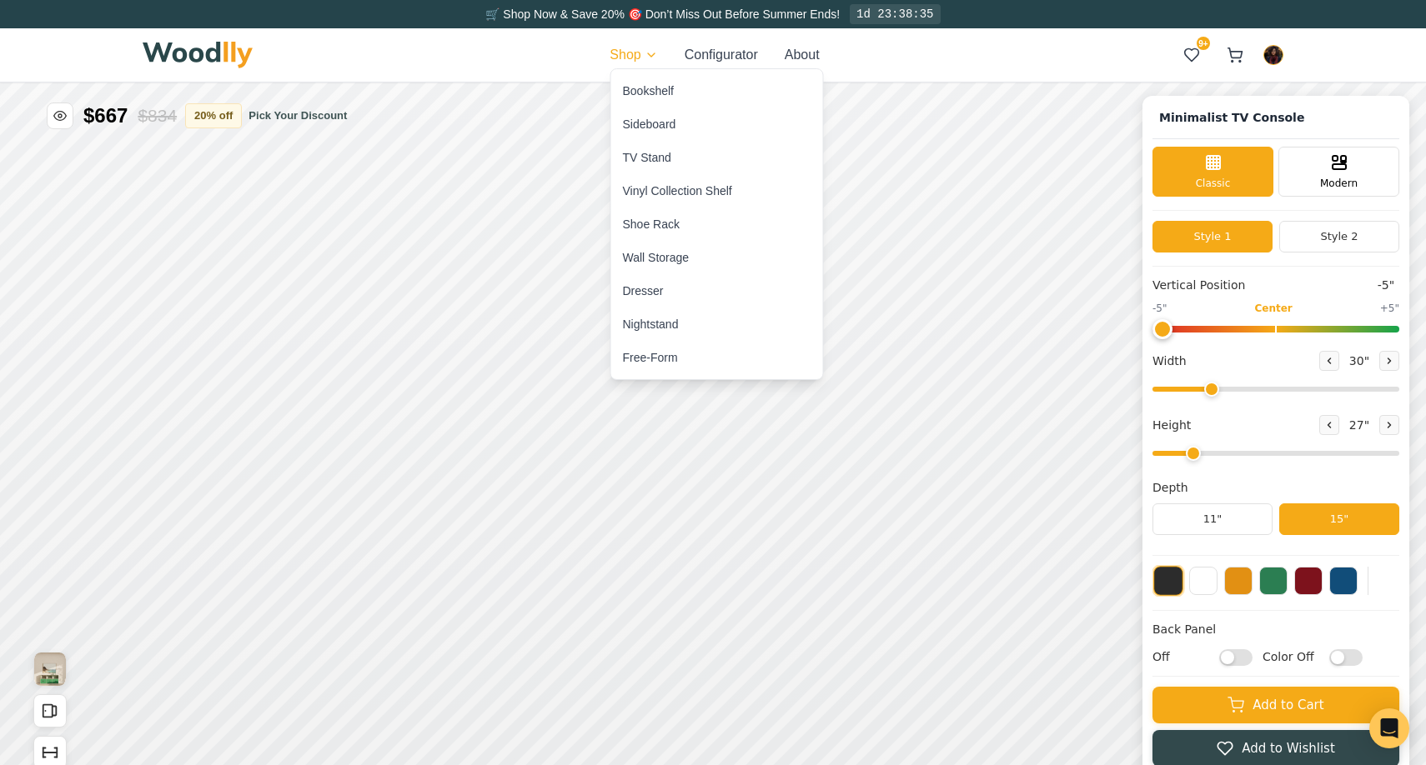
click at [639, 86] on div "Bookshelf" at bounding box center [648, 91] width 51 height 17
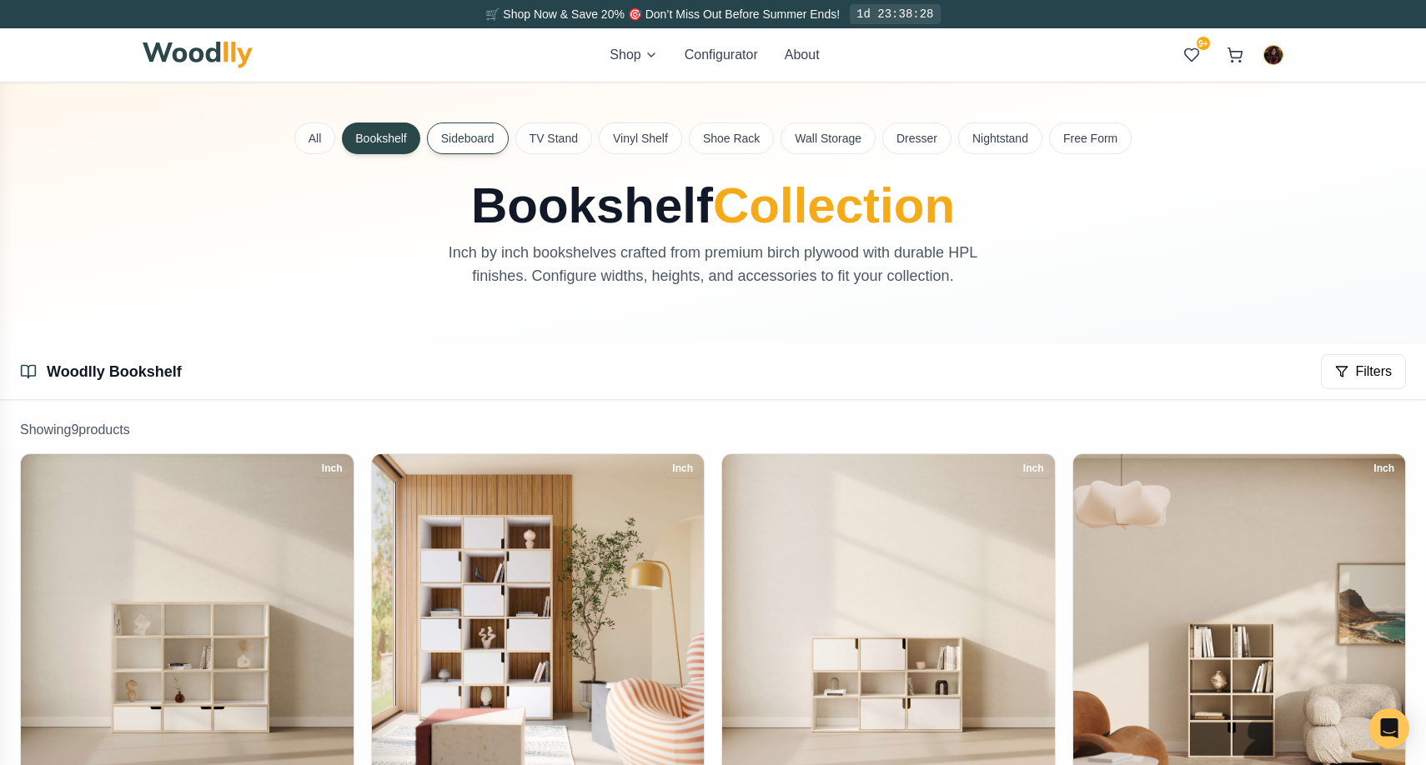
click at [467, 144] on button "Sideboard" at bounding box center [468, 139] width 82 height 32
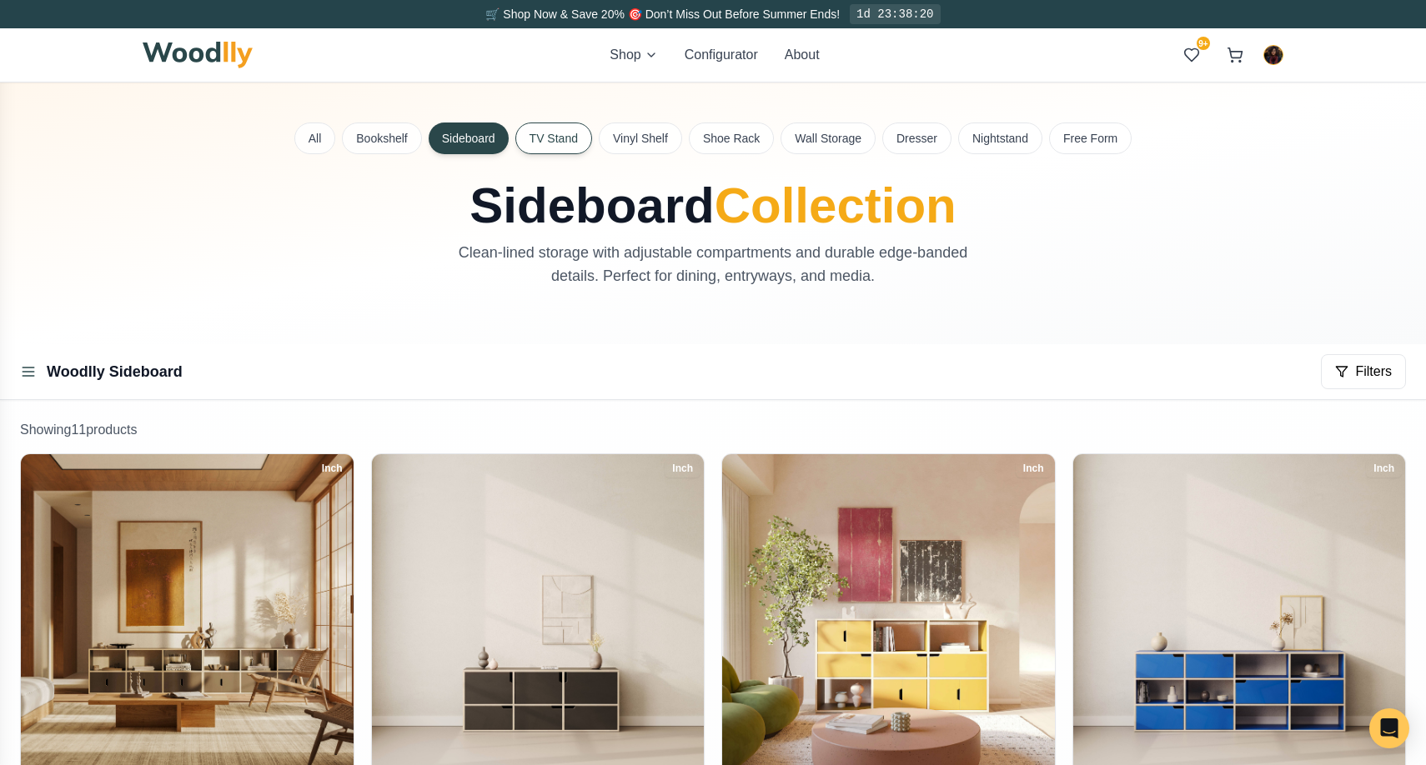
click at [540, 141] on button "TV Stand" at bounding box center [553, 139] width 77 height 32
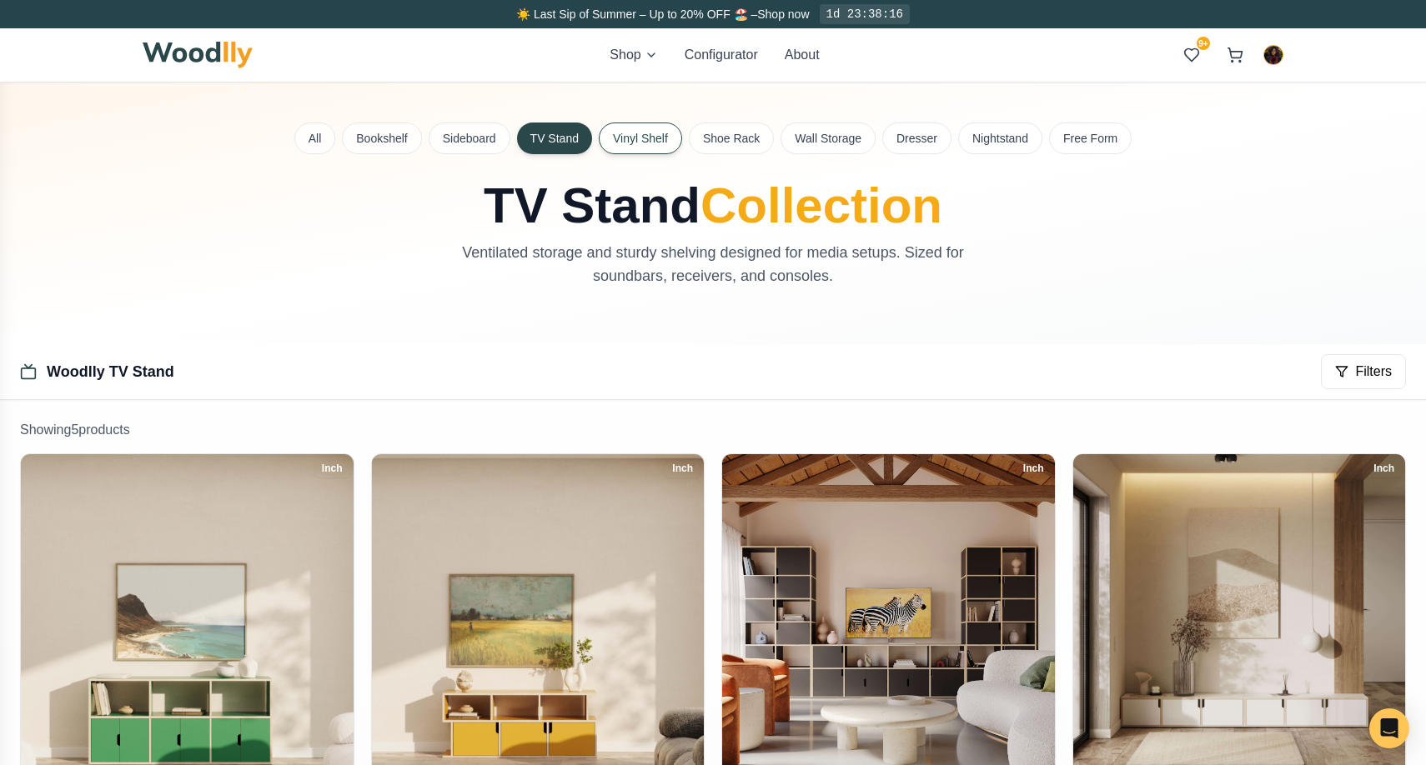
click at [667, 143] on button "Vinyl Shelf" at bounding box center [640, 139] width 83 height 32
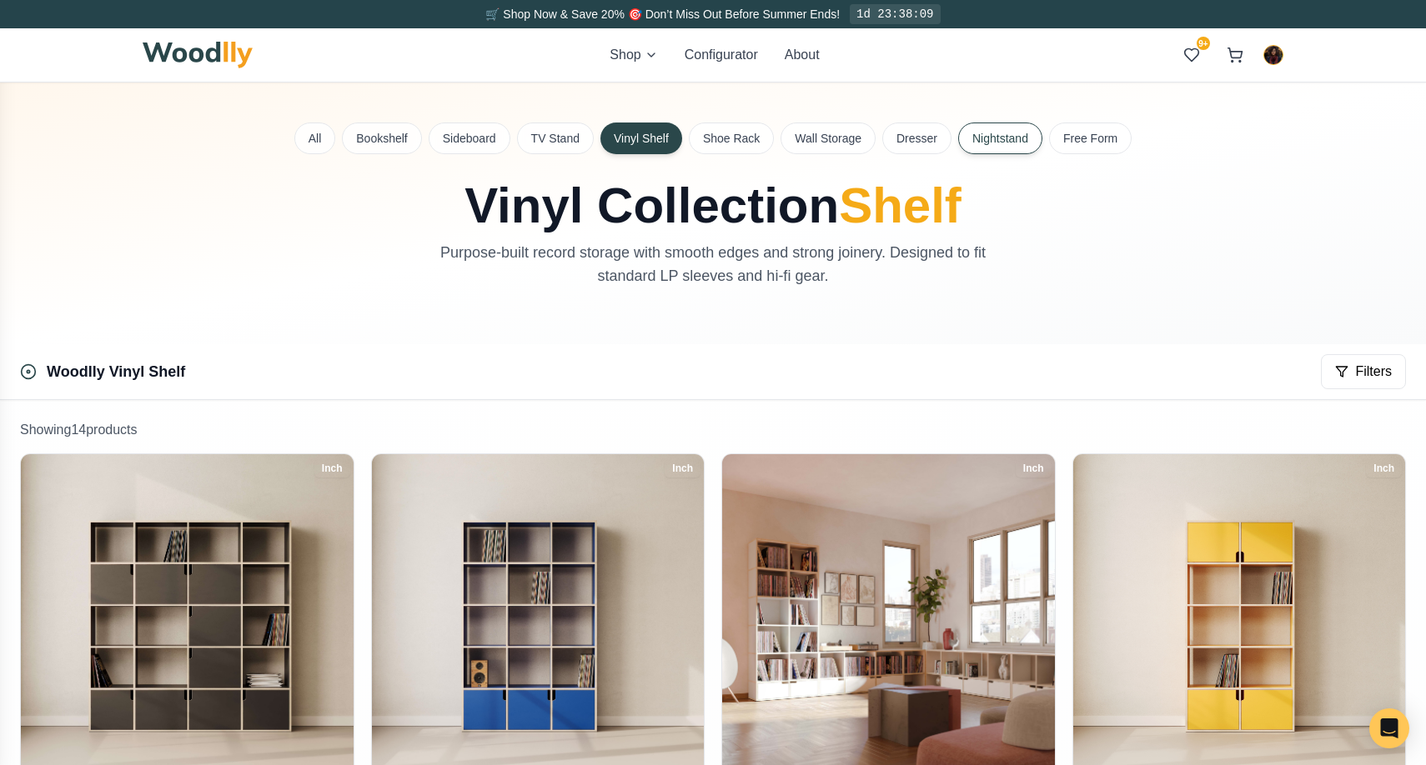
click at [975, 133] on button "Nightstand" at bounding box center [1000, 139] width 84 height 32
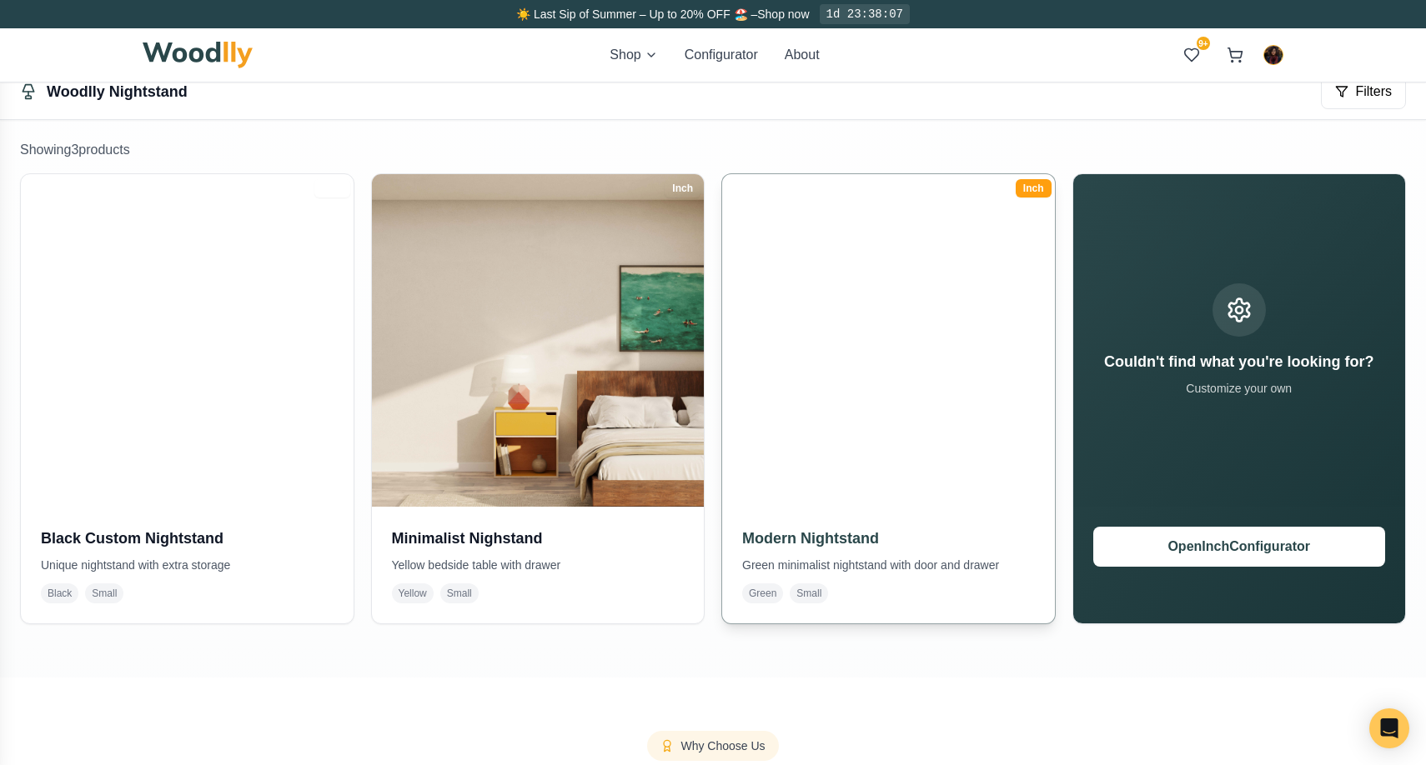
scroll to position [267, 0]
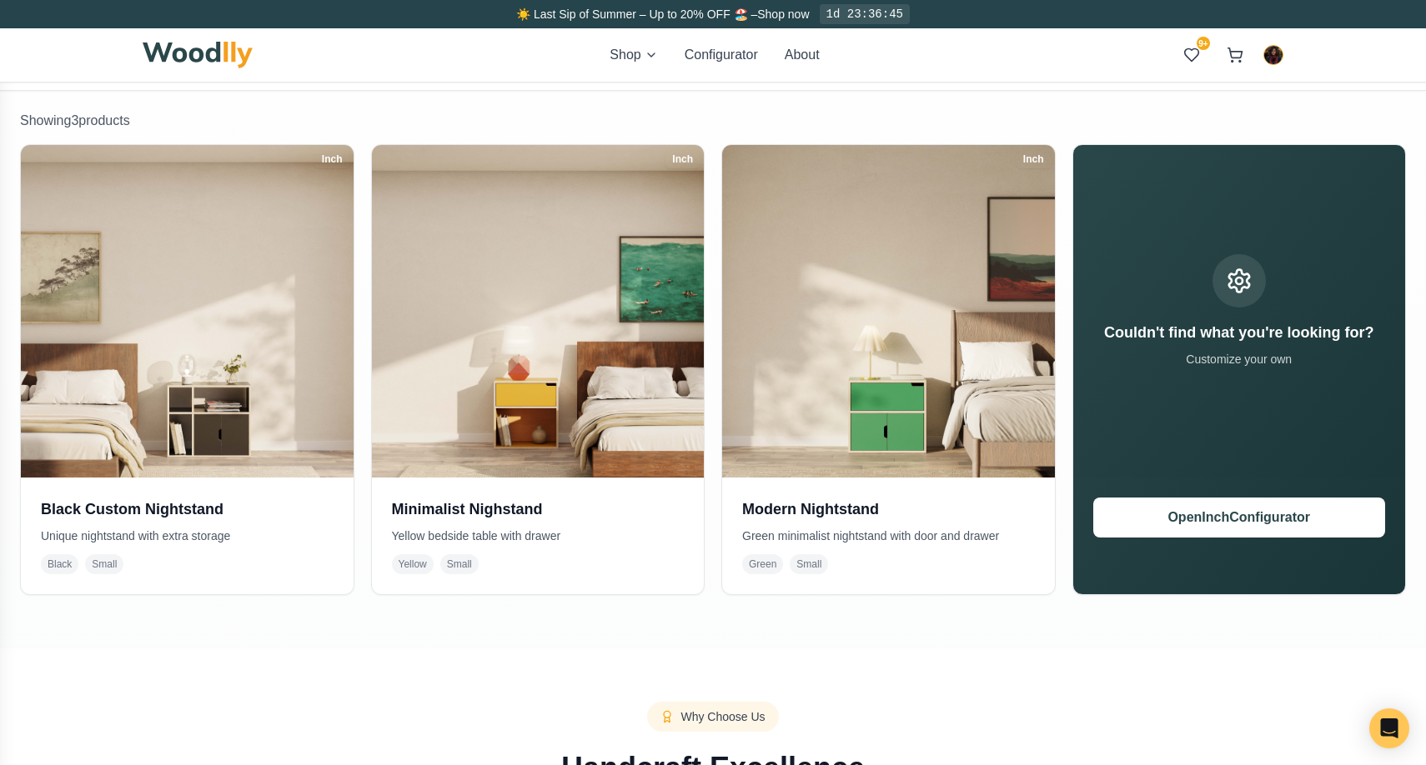
scroll to position [312, 0]
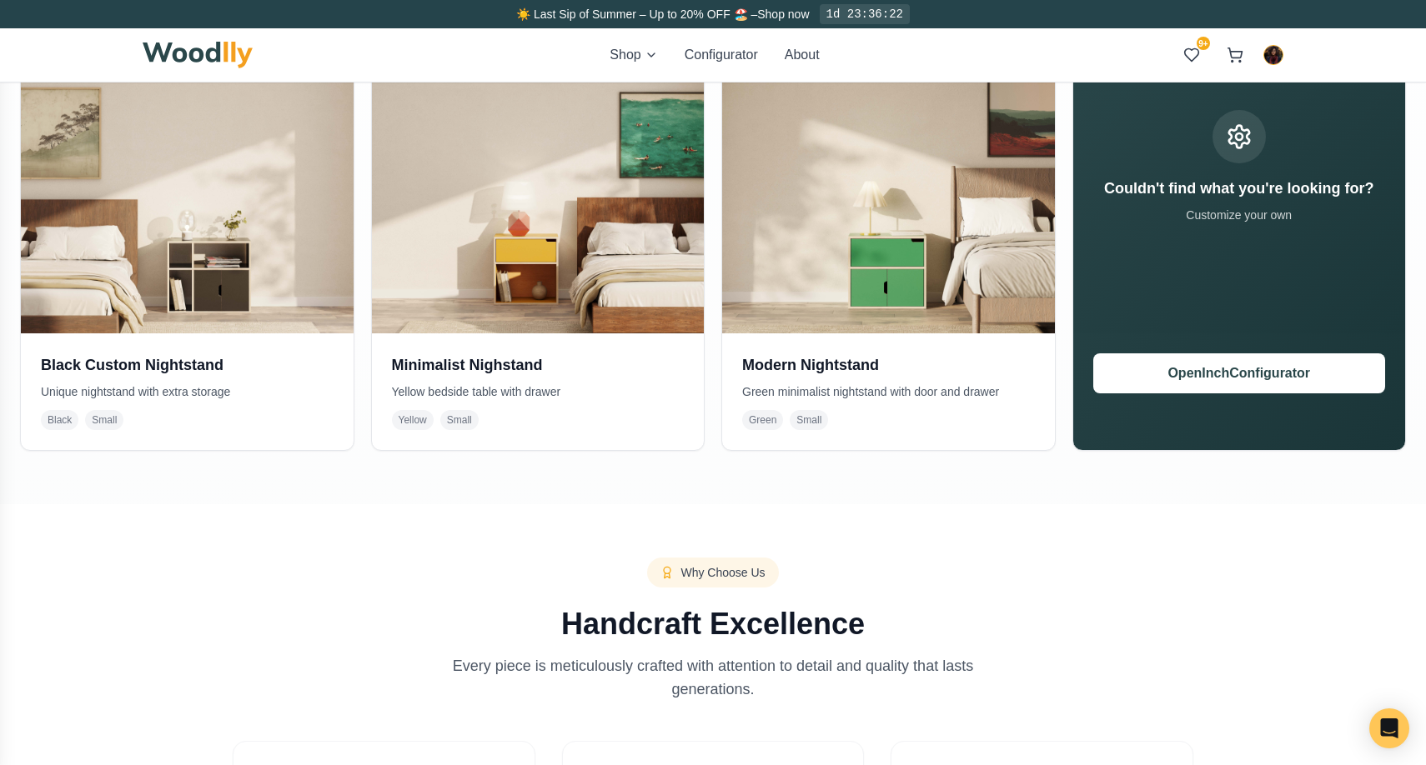
scroll to position [455, 0]
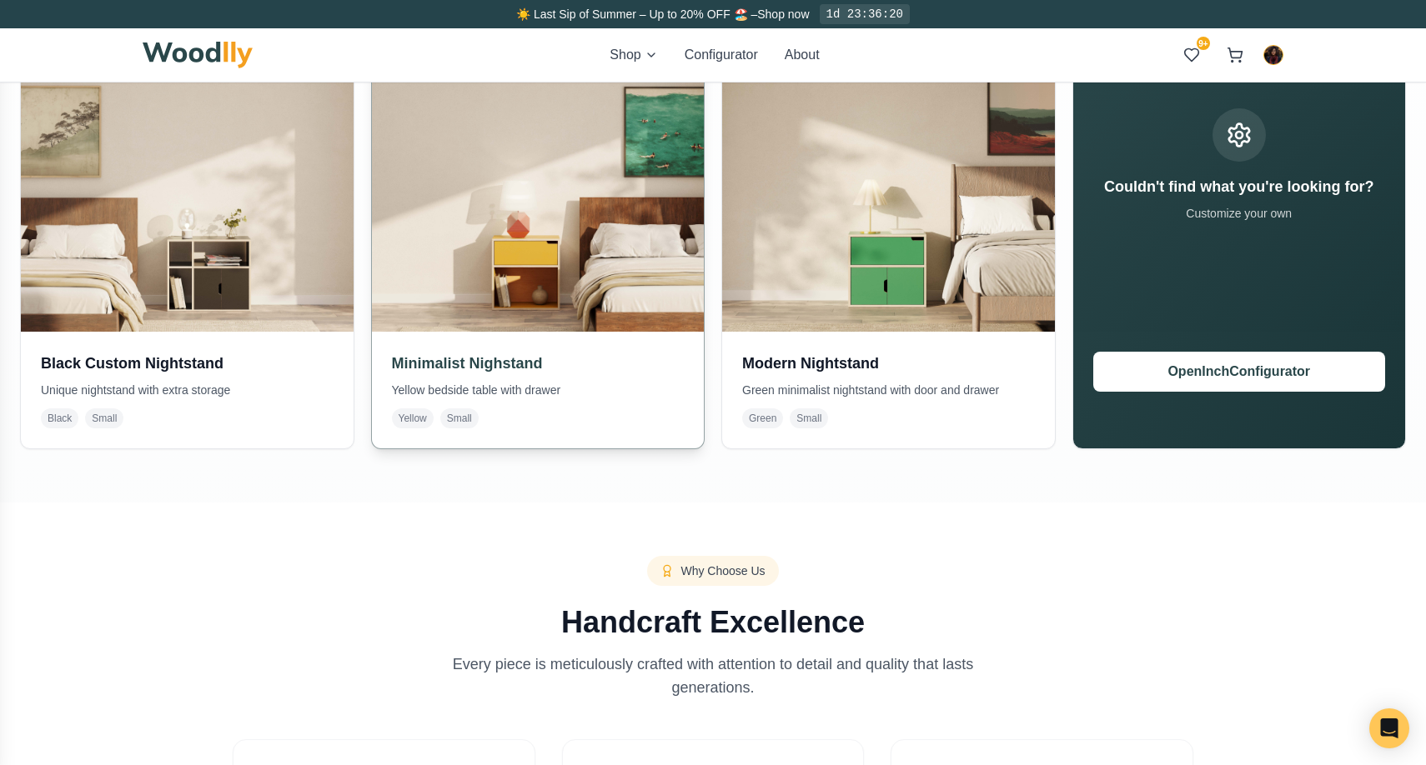
click at [595, 352] on h3 "Minimalist Nighstand" at bounding box center [538, 363] width 293 height 23
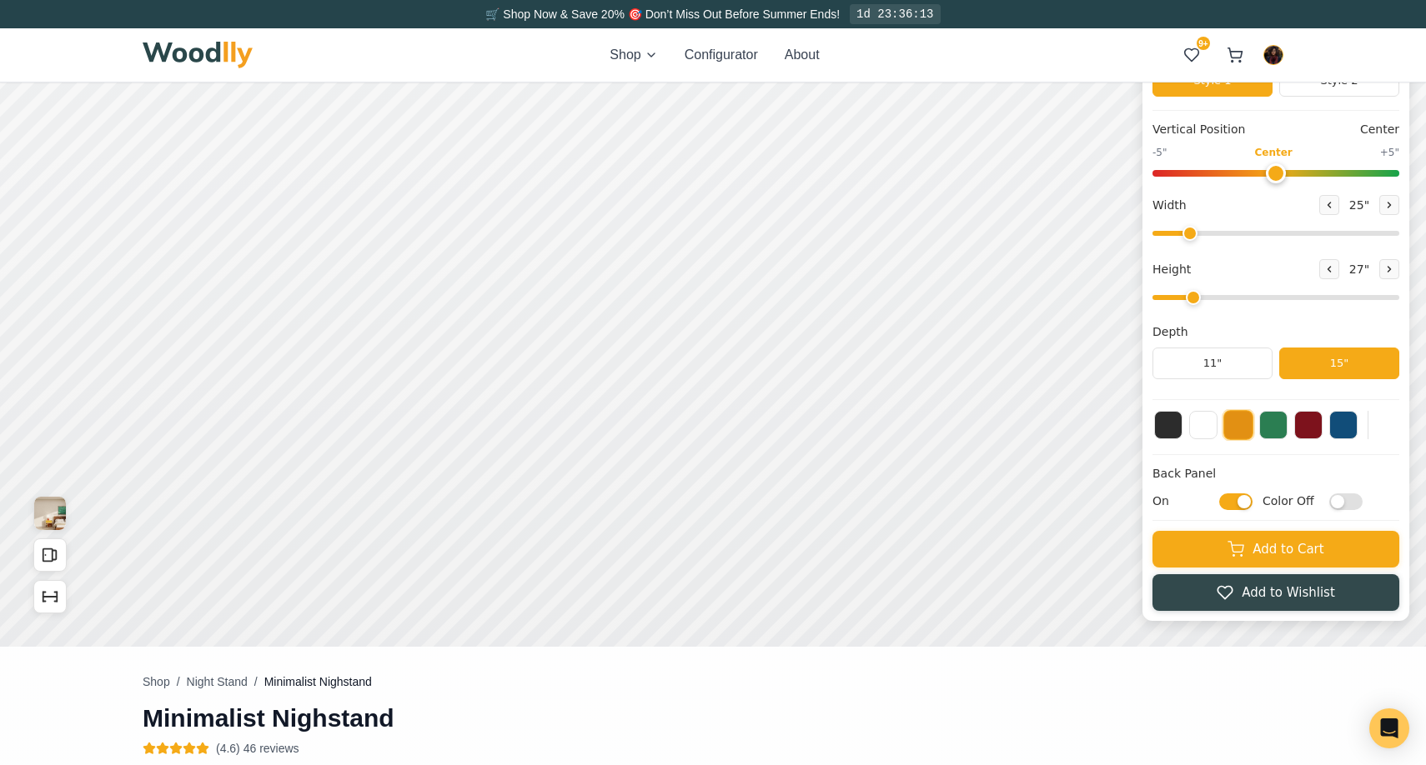
scroll to position [141, 0]
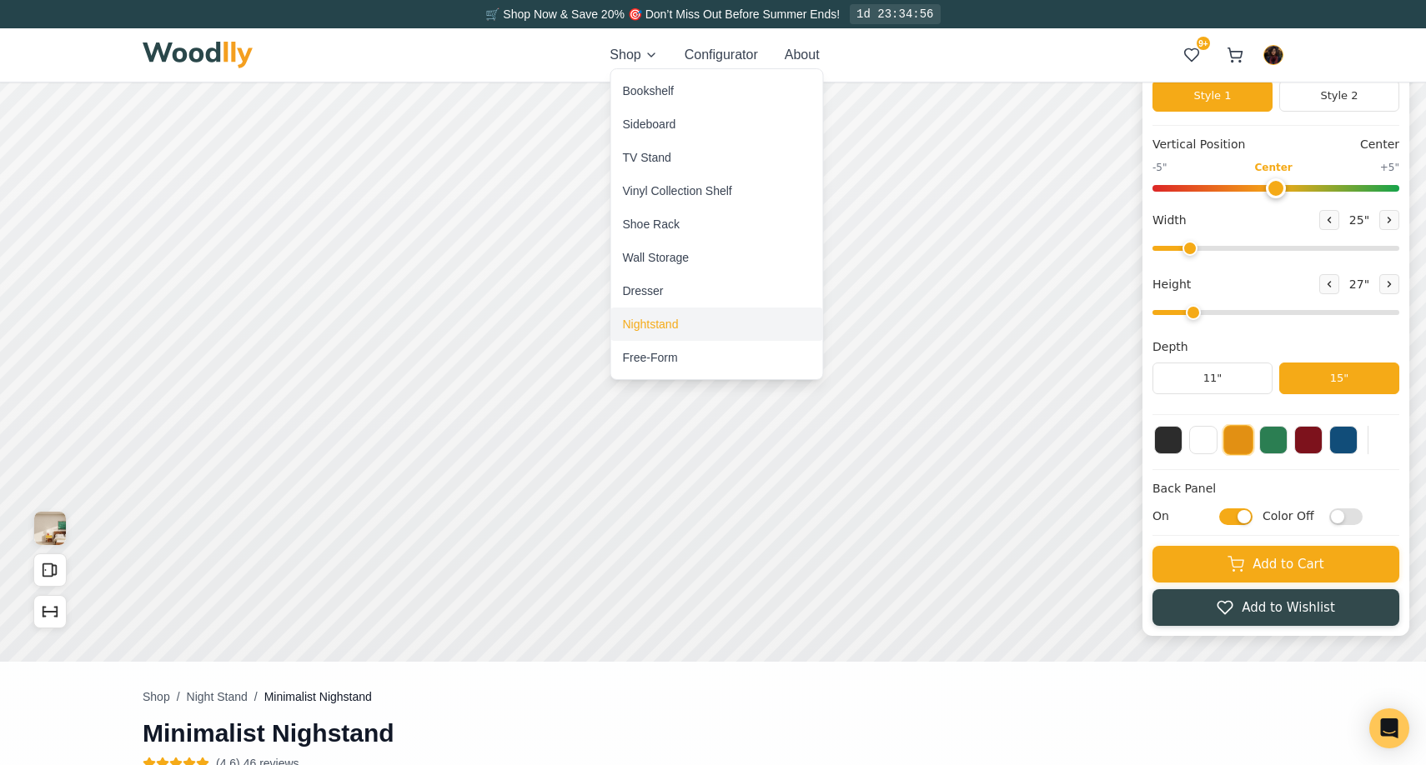
click at [639, 319] on div "Nightstand" at bounding box center [651, 324] width 56 height 17
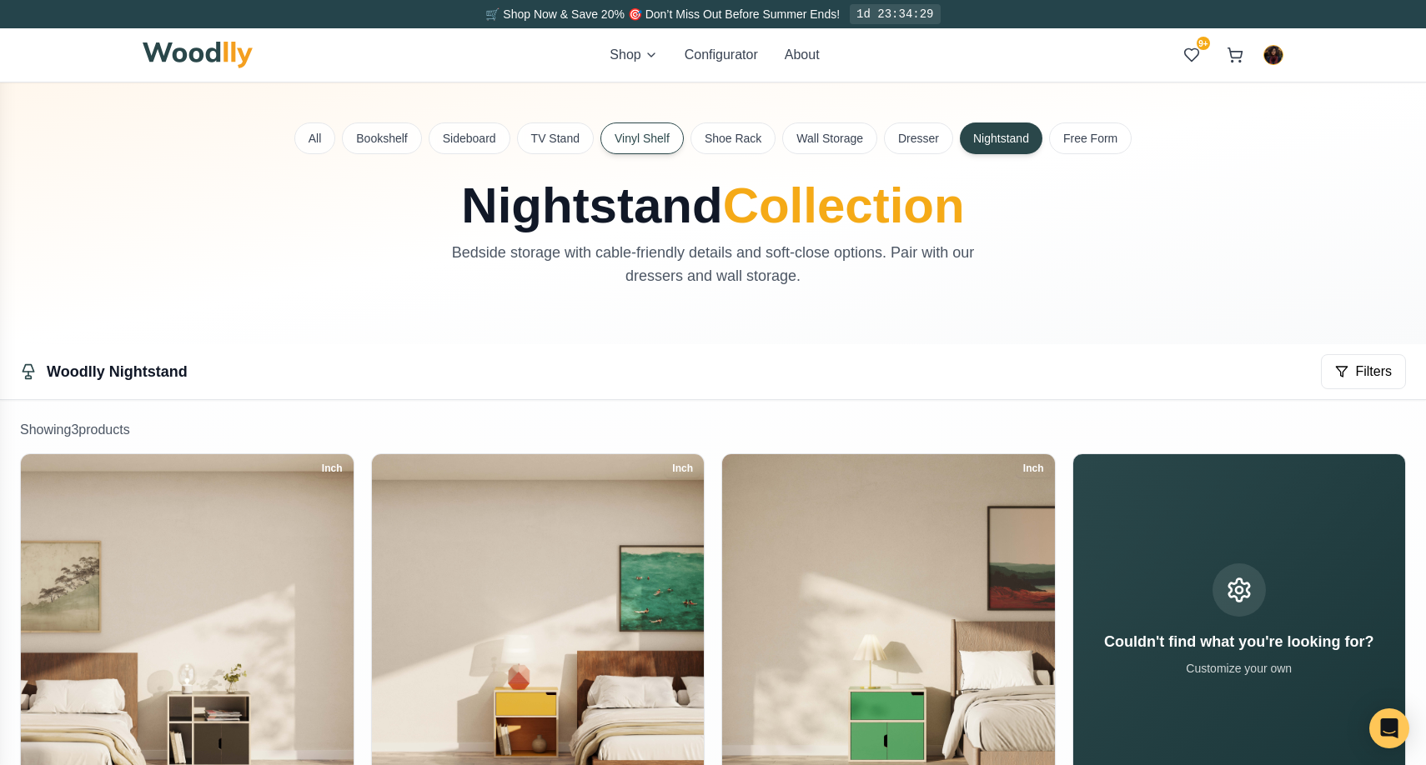
click at [630, 138] on button "Vinyl Shelf" at bounding box center [641, 139] width 83 height 32
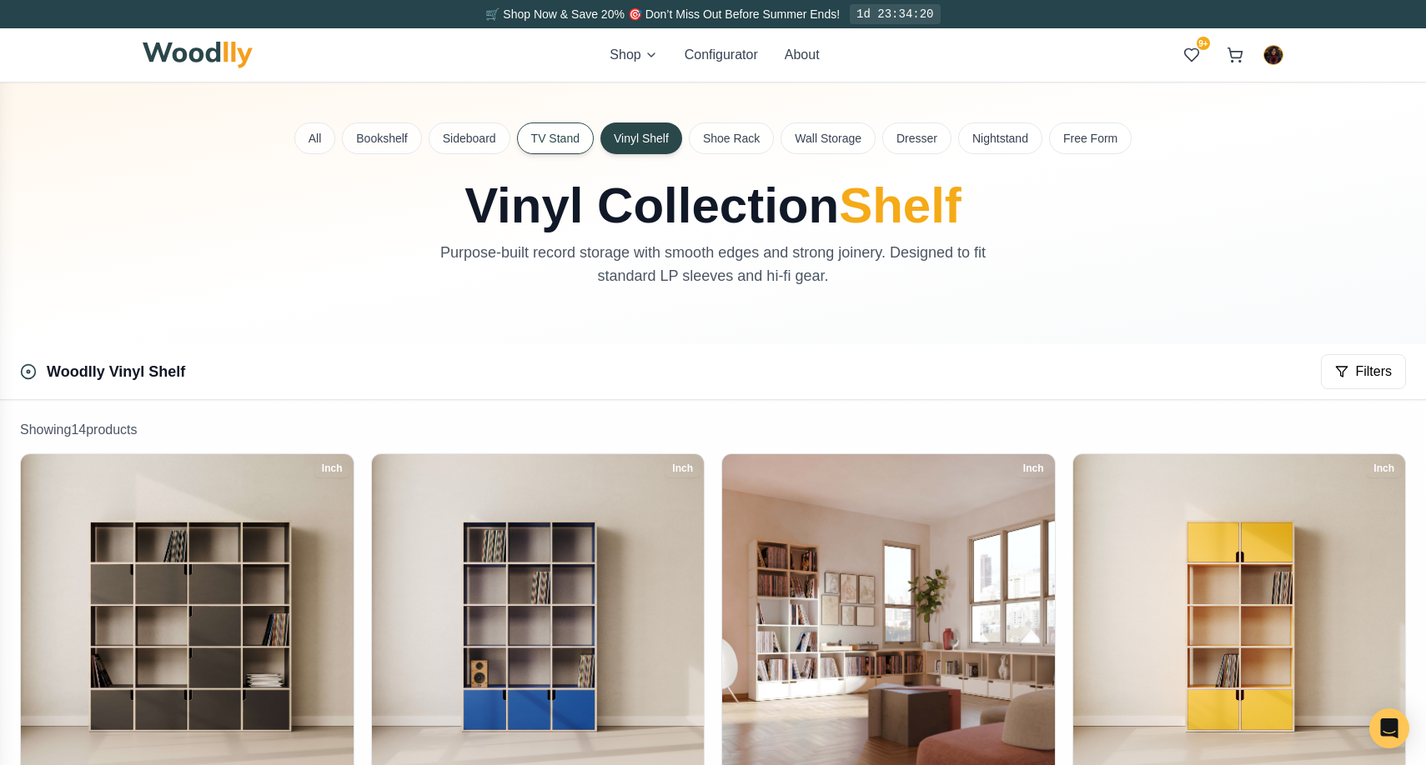
click at [543, 139] on button "TV Stand" at bounding box center [555, 139] width 77 height 32
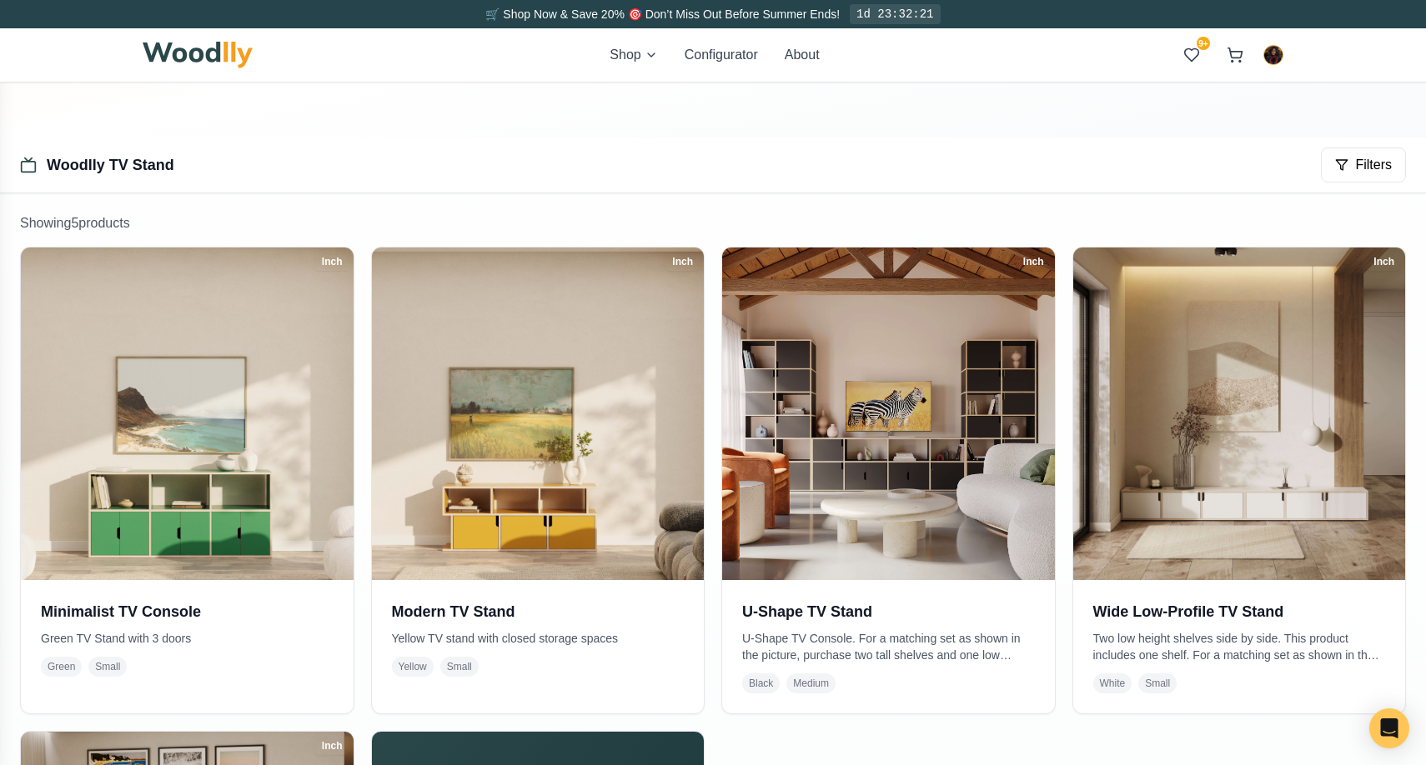
scroll to position [238, 0]
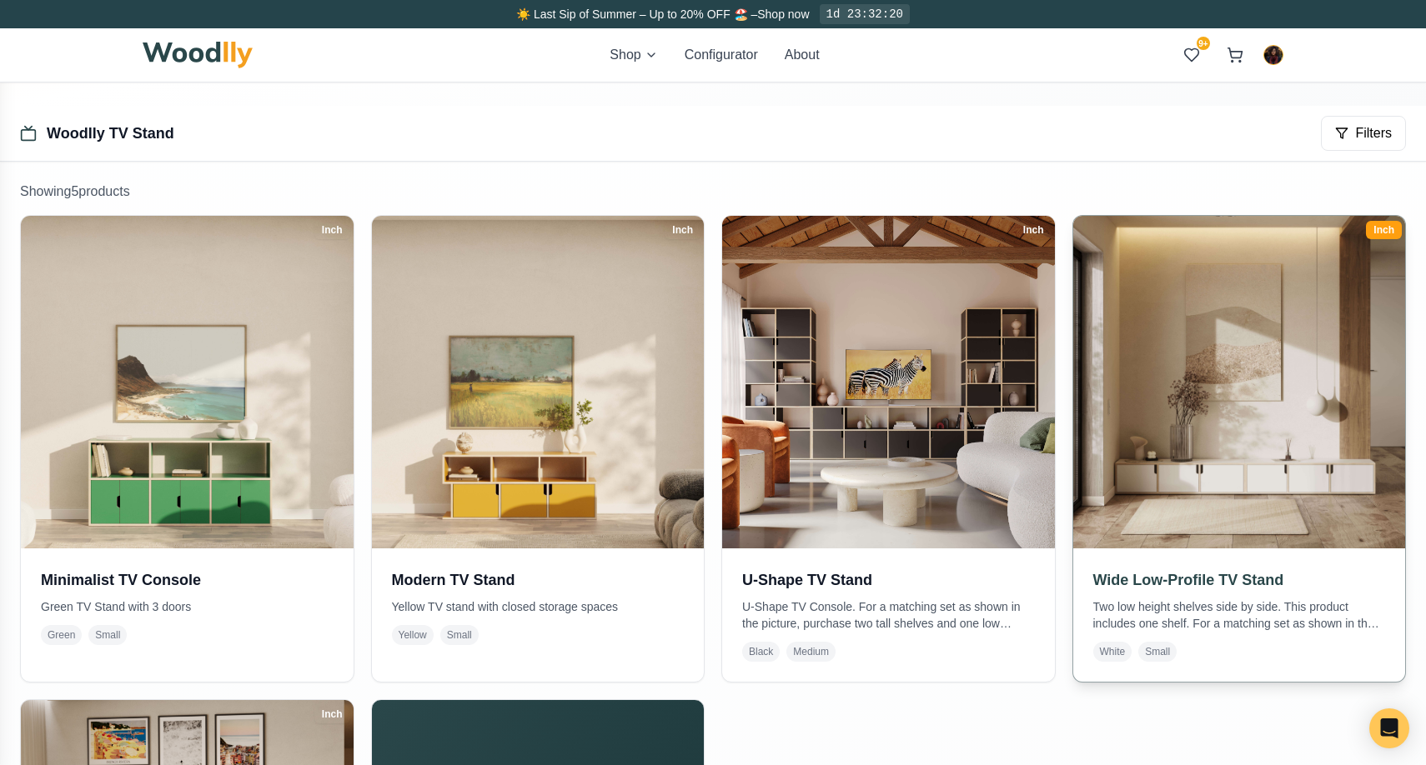
click at [1160, 314] on img at bounding box center [1239, 382] width 349 height 349
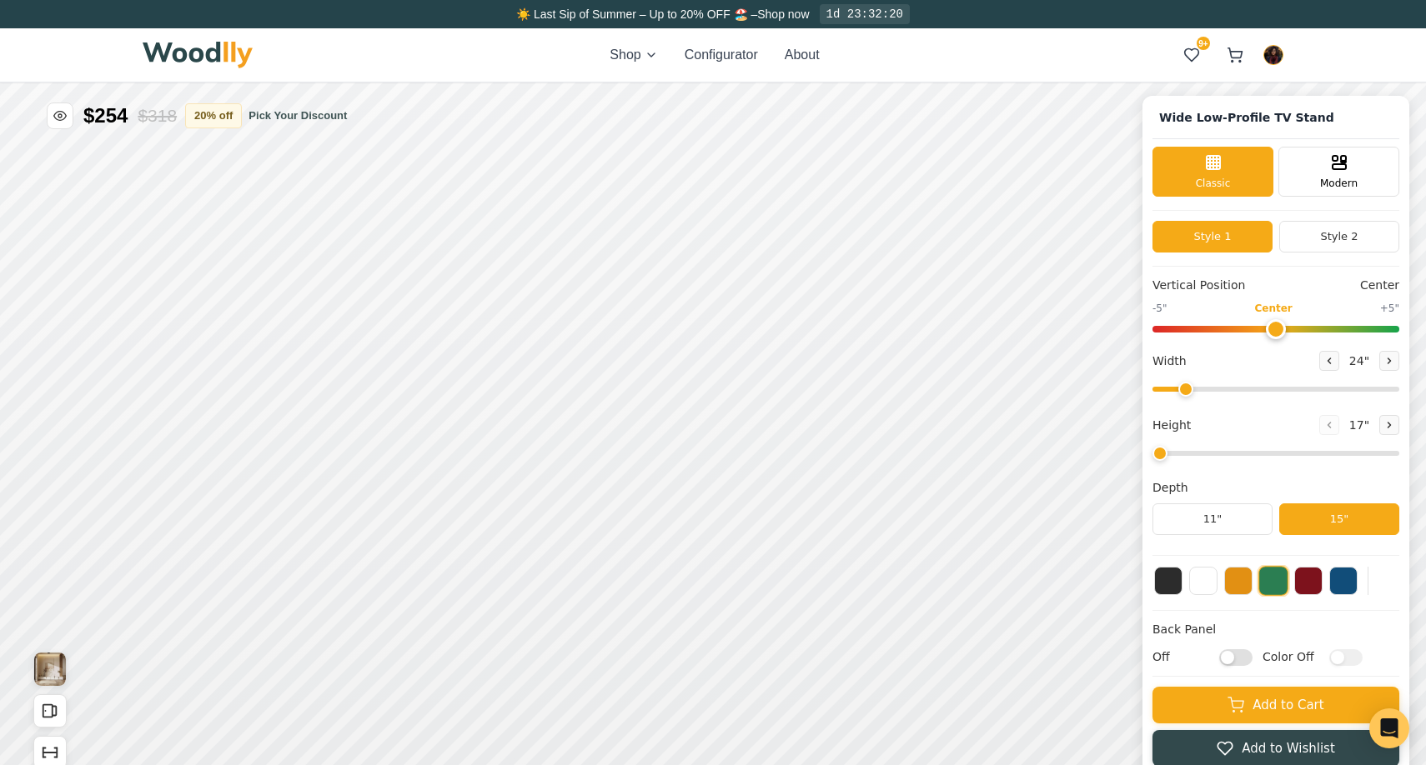
type input "54"
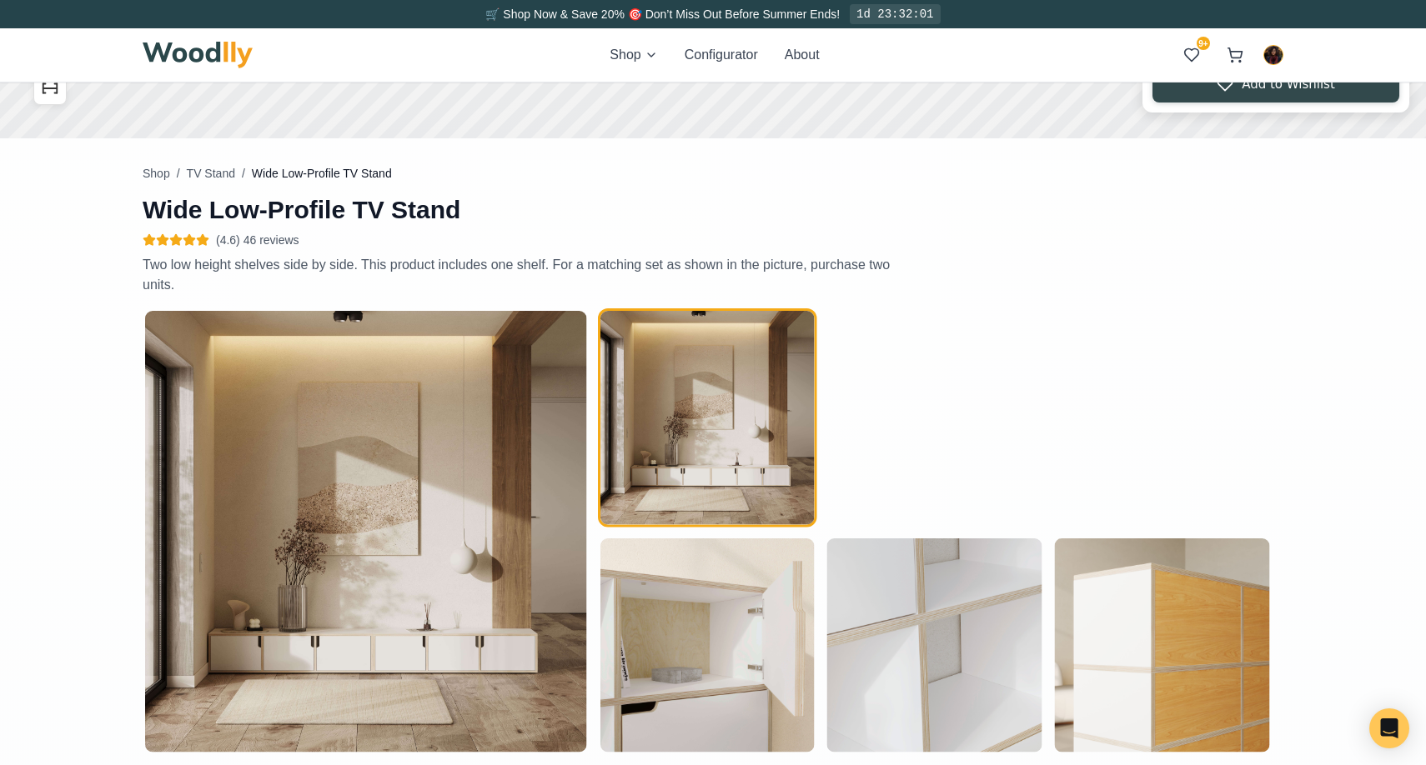
scroll to position [654, 0]
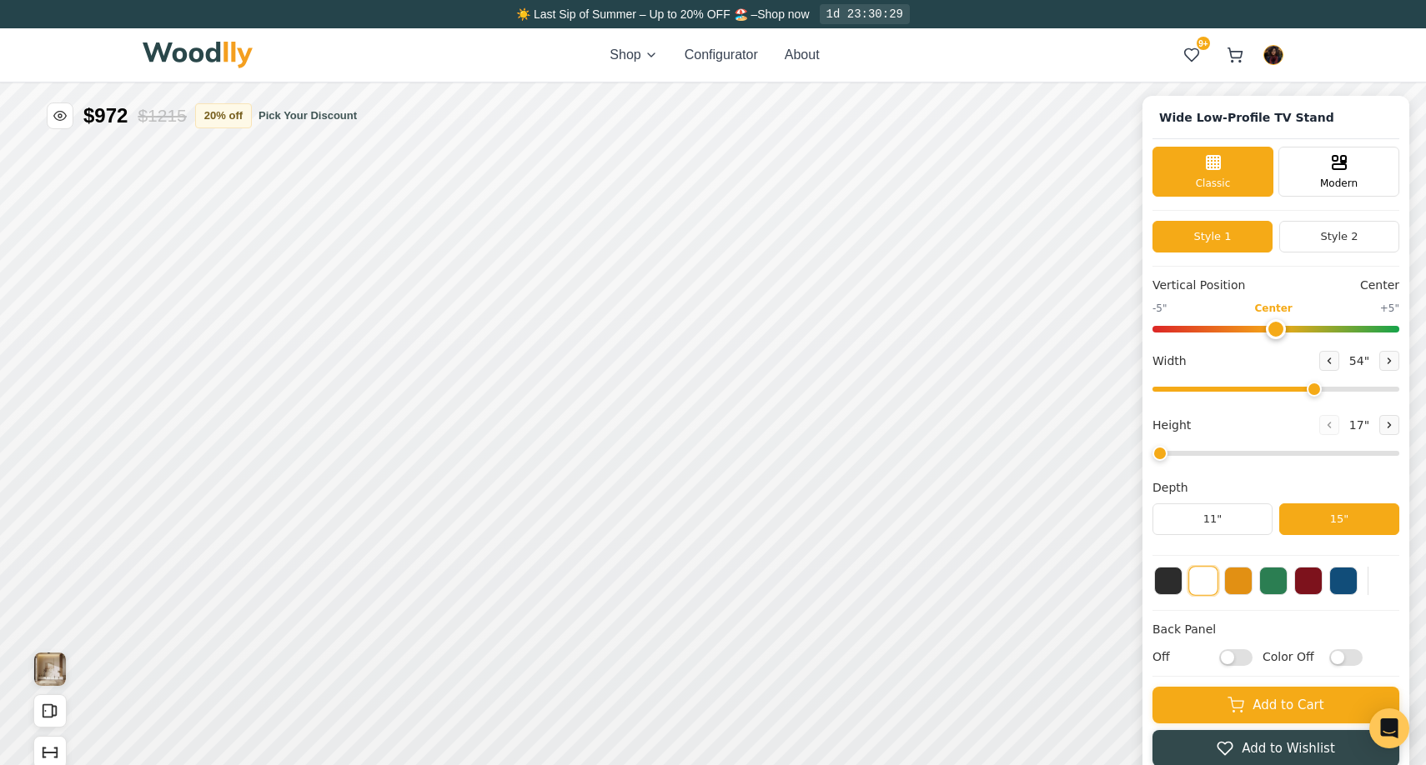
type input "54"
